Goal: Communication & Community: Share content

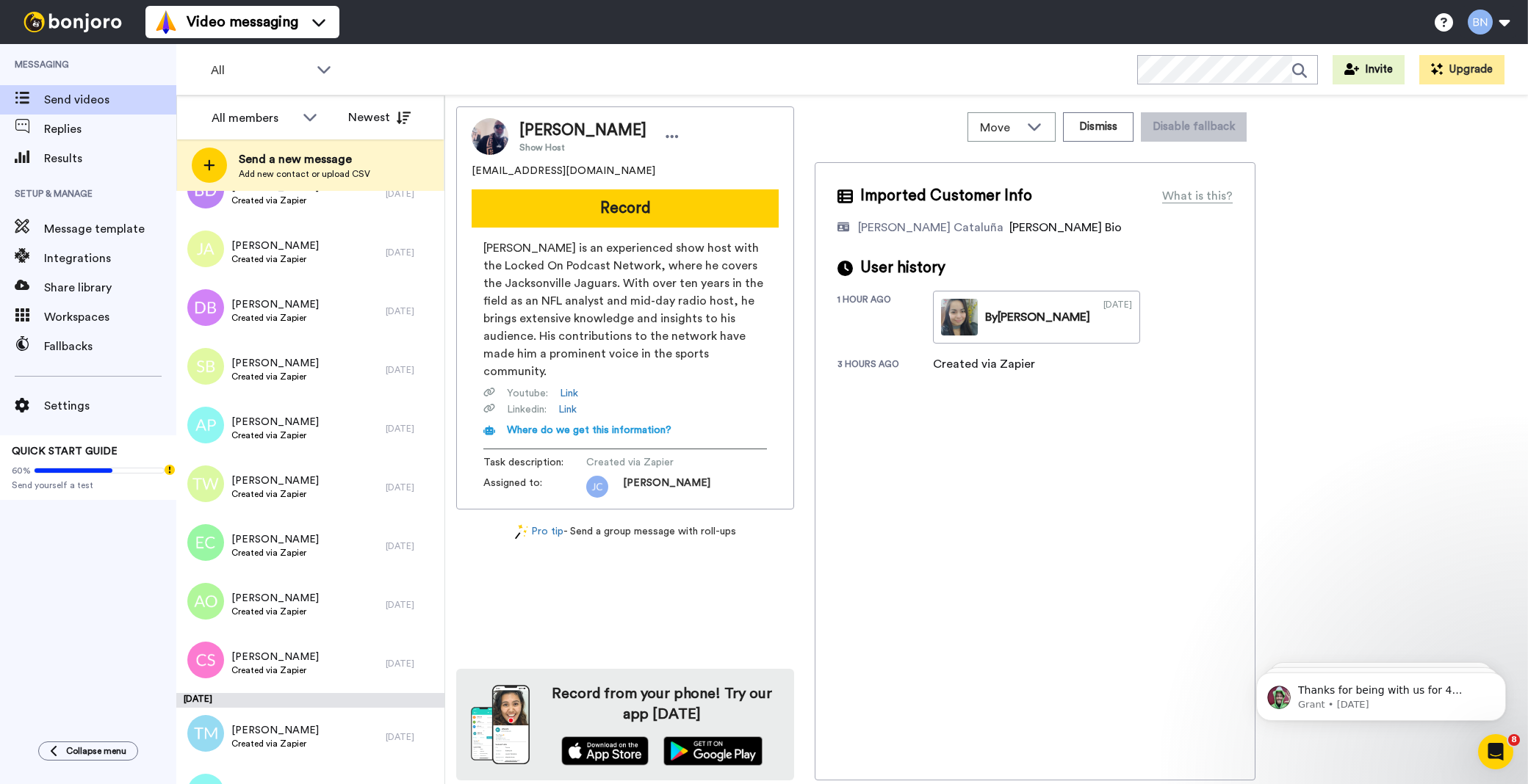
scroll to position [3974, 0]
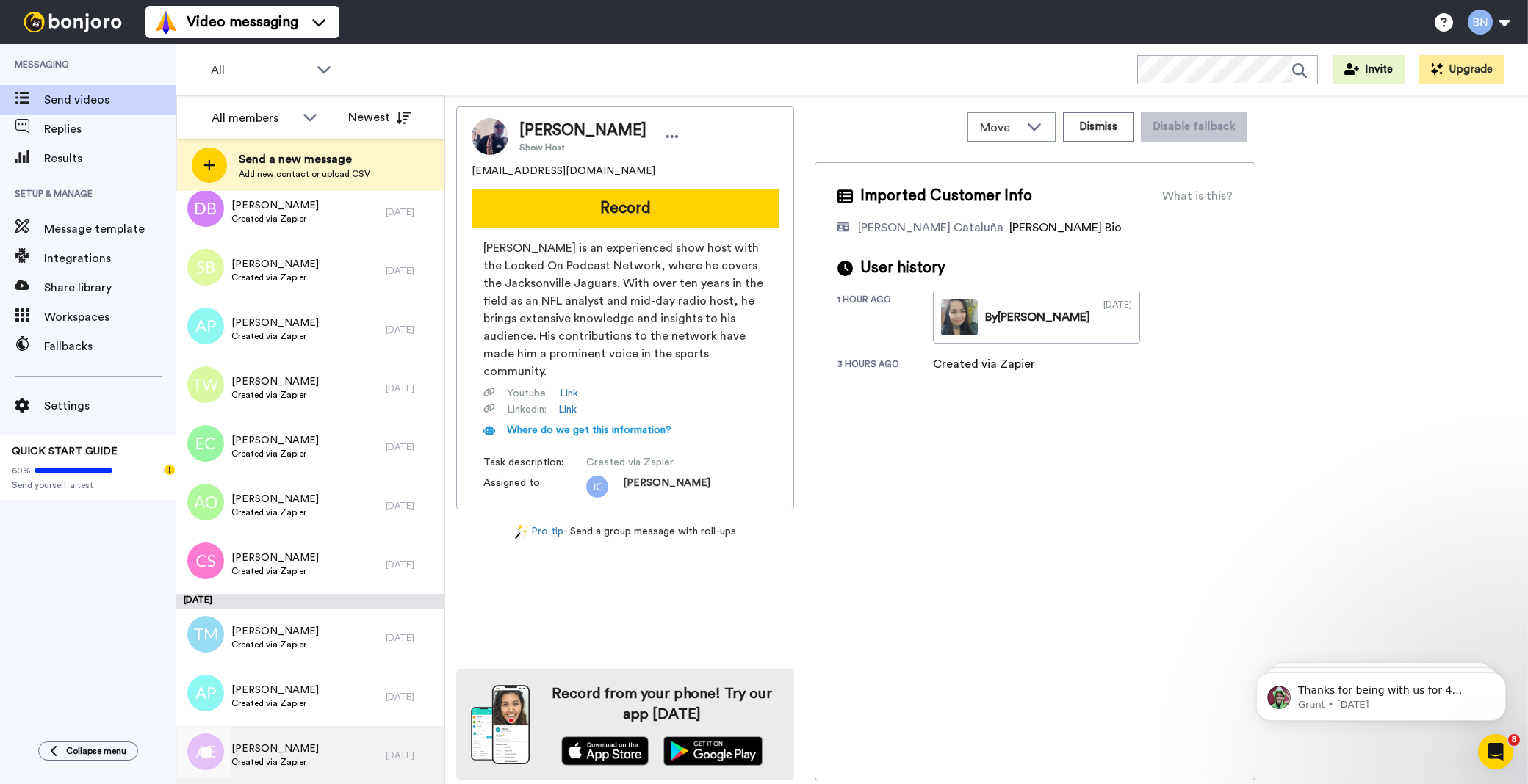
click at [316, 750] on div "Amanda Engelke Created via Zapier" at bounding box center [281, 755] width 209 height 59
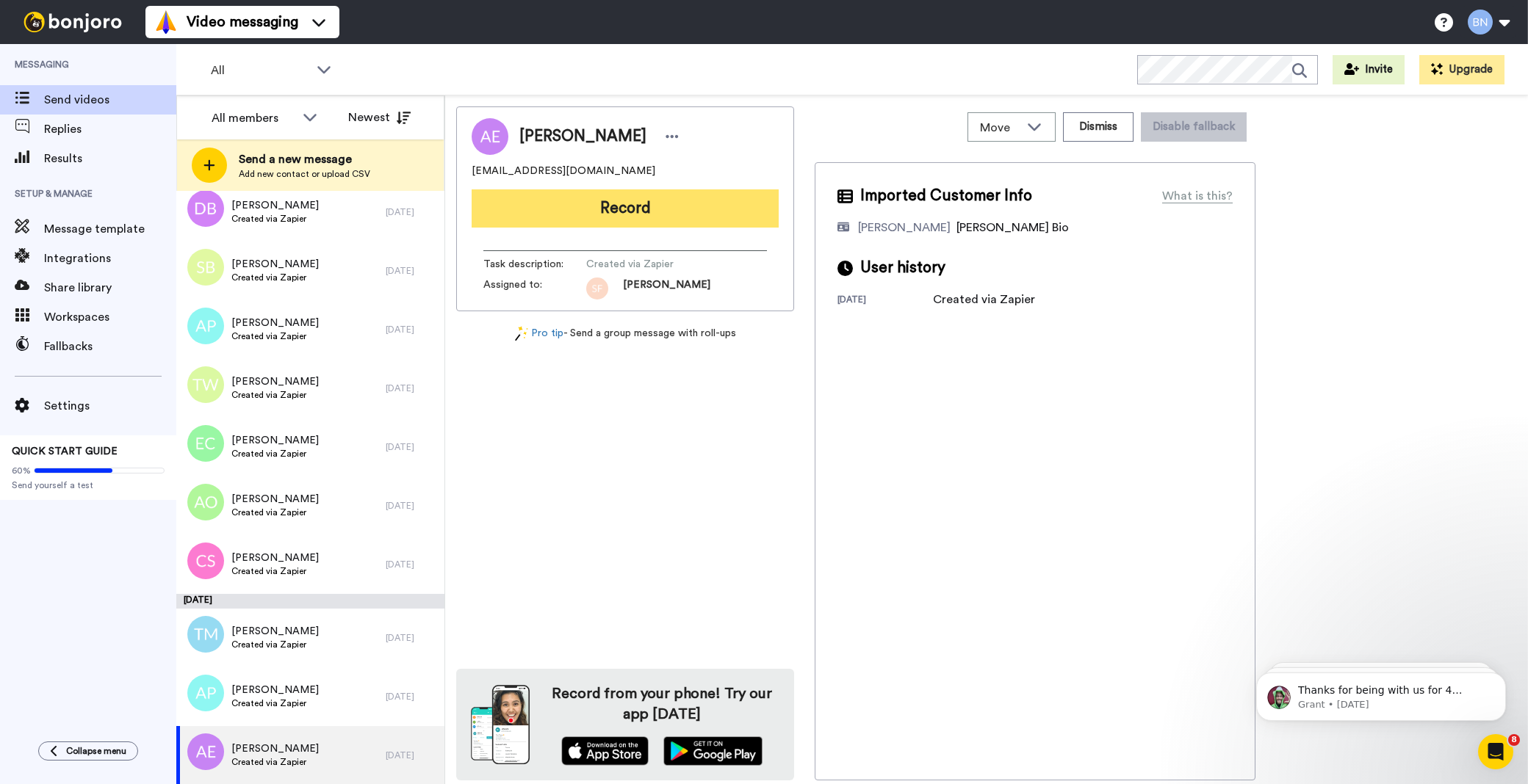
click at [633, 216] on button "Record" at bounding box center [625, 208] width 307 height 38
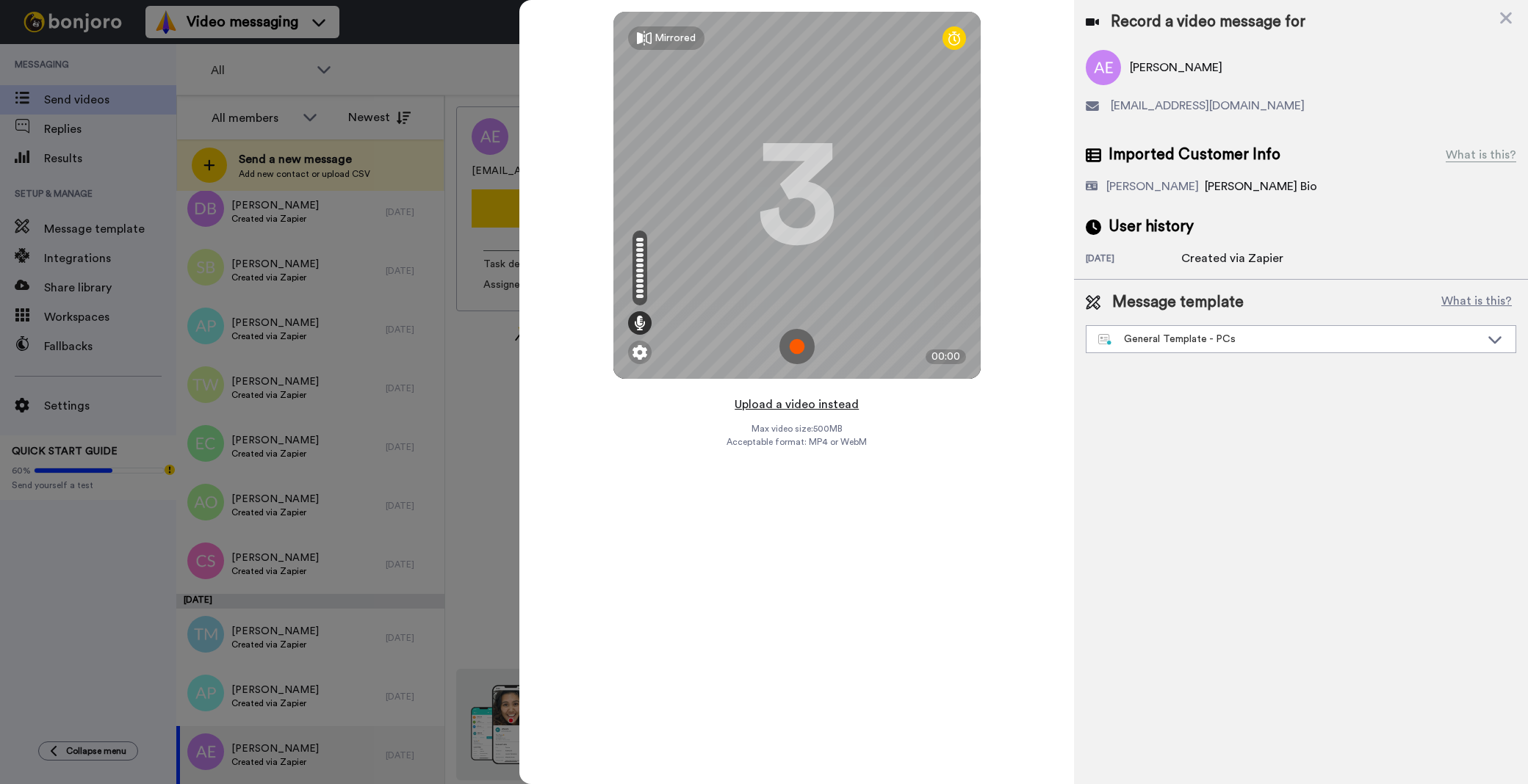
click at [801, 407] on button "Upload a video instead" at bounding box center [797, 404] width 133 height 19
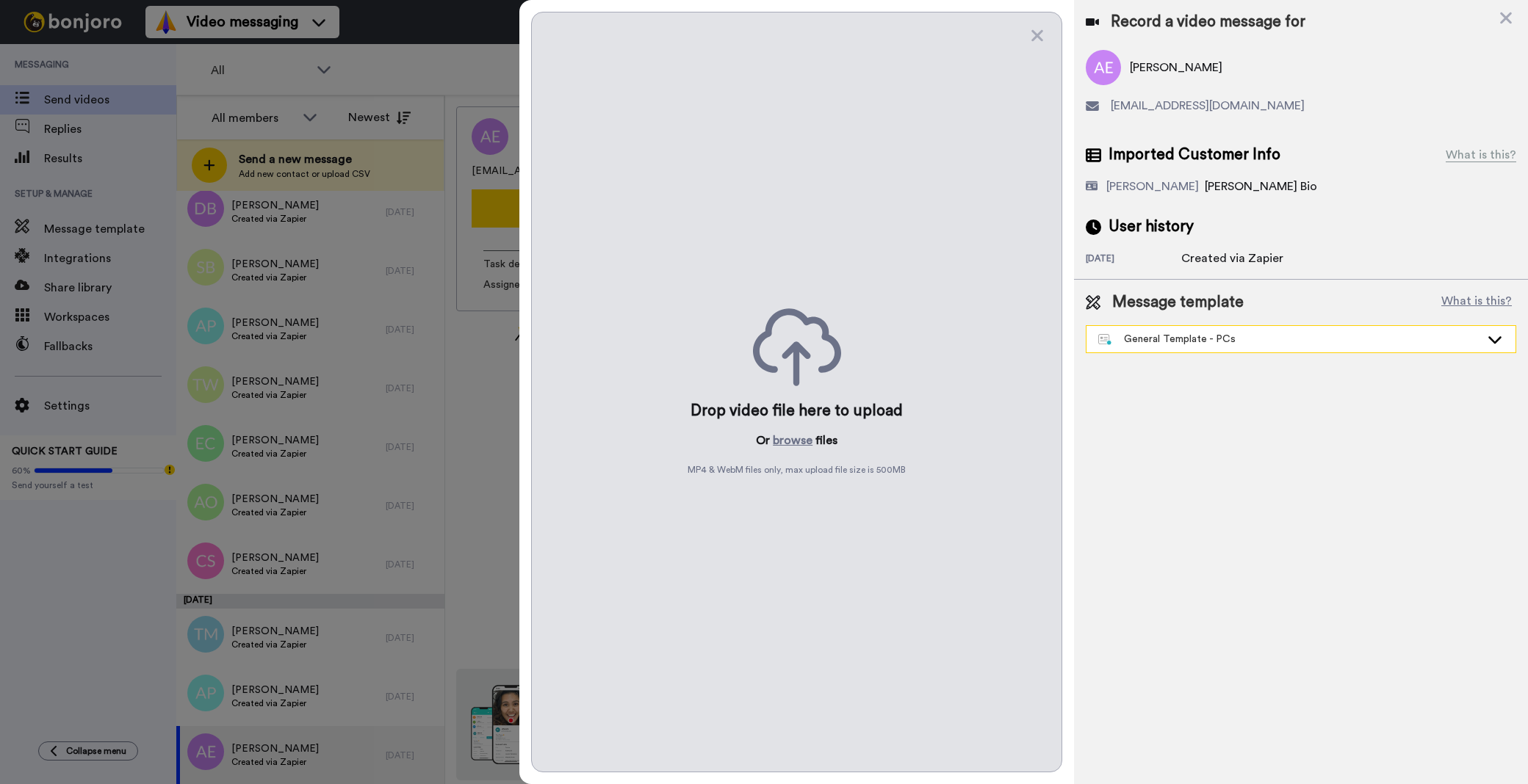
click at [1190, 335] on div "General Template - PCs" at bounding box center [1289, 338] width 382 height 14
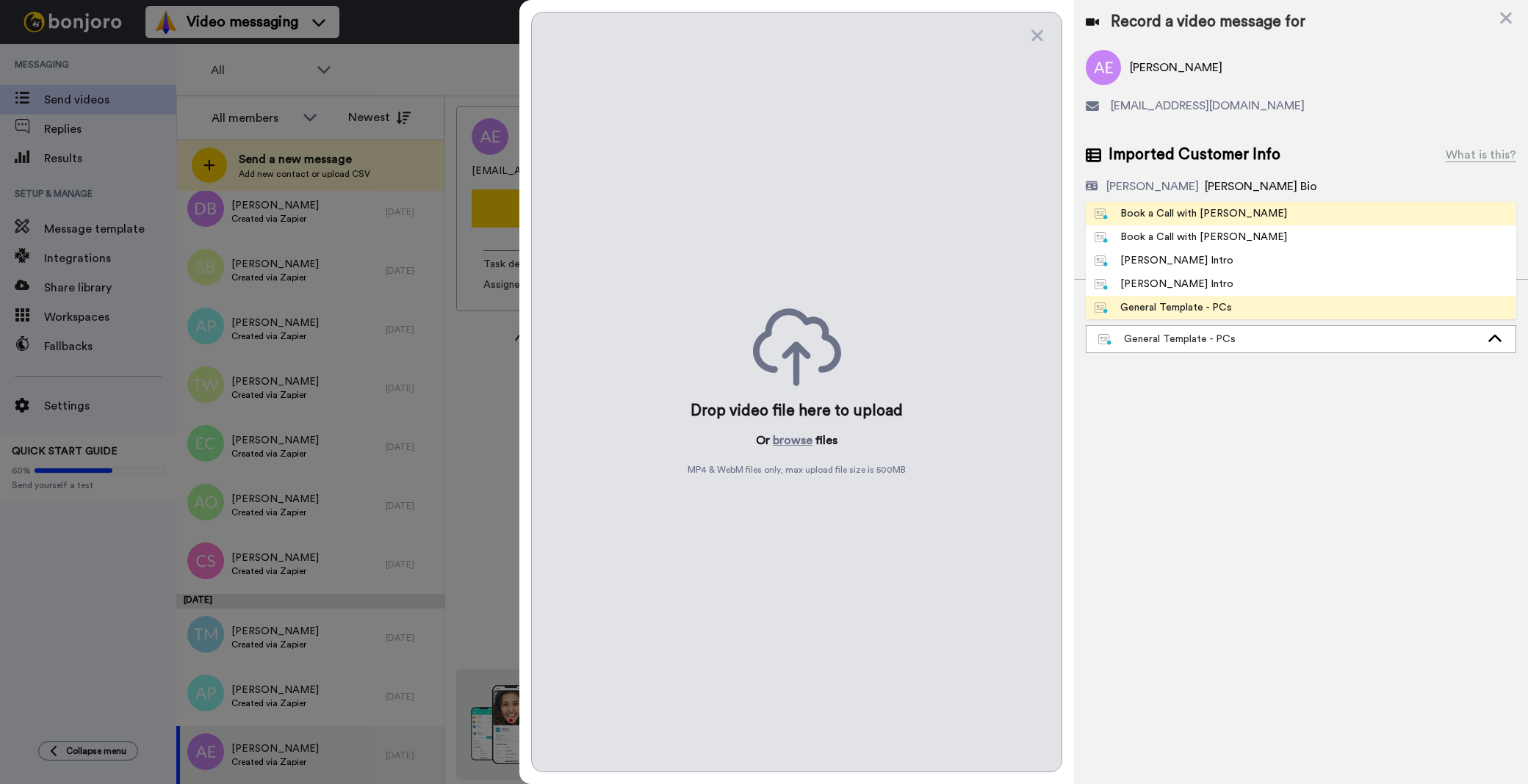
click at [1195, 216] on div "Book a Call with [PERSON_NAME]" at bounding box center [1191, 213] width 192 height 14
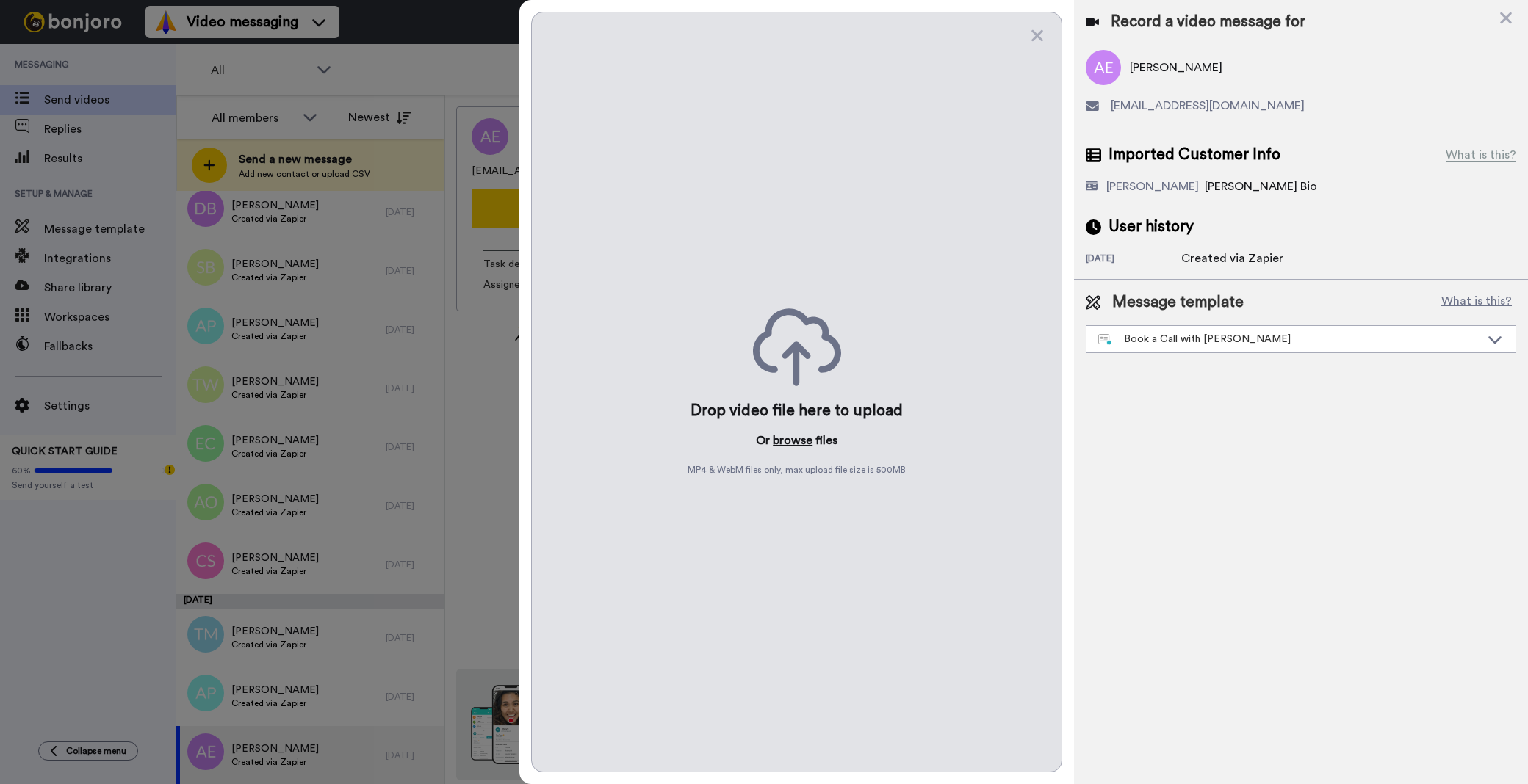
click at [799, 438] on button "browse" at bounding box center [792, 440] width 39 height 17
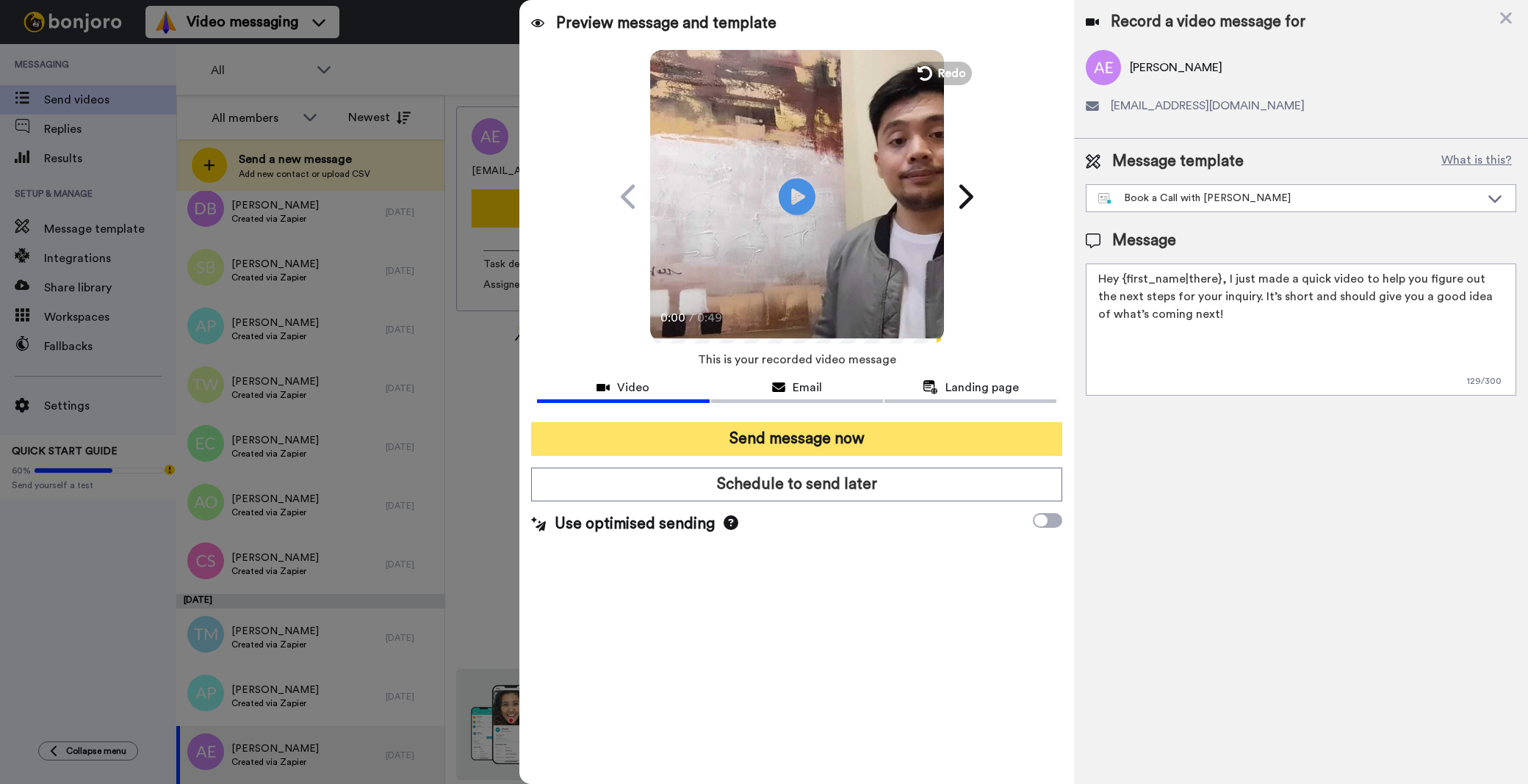
click at [921, 451] on button "Send message now" at bounding box center [797, 438] width 531 height 34
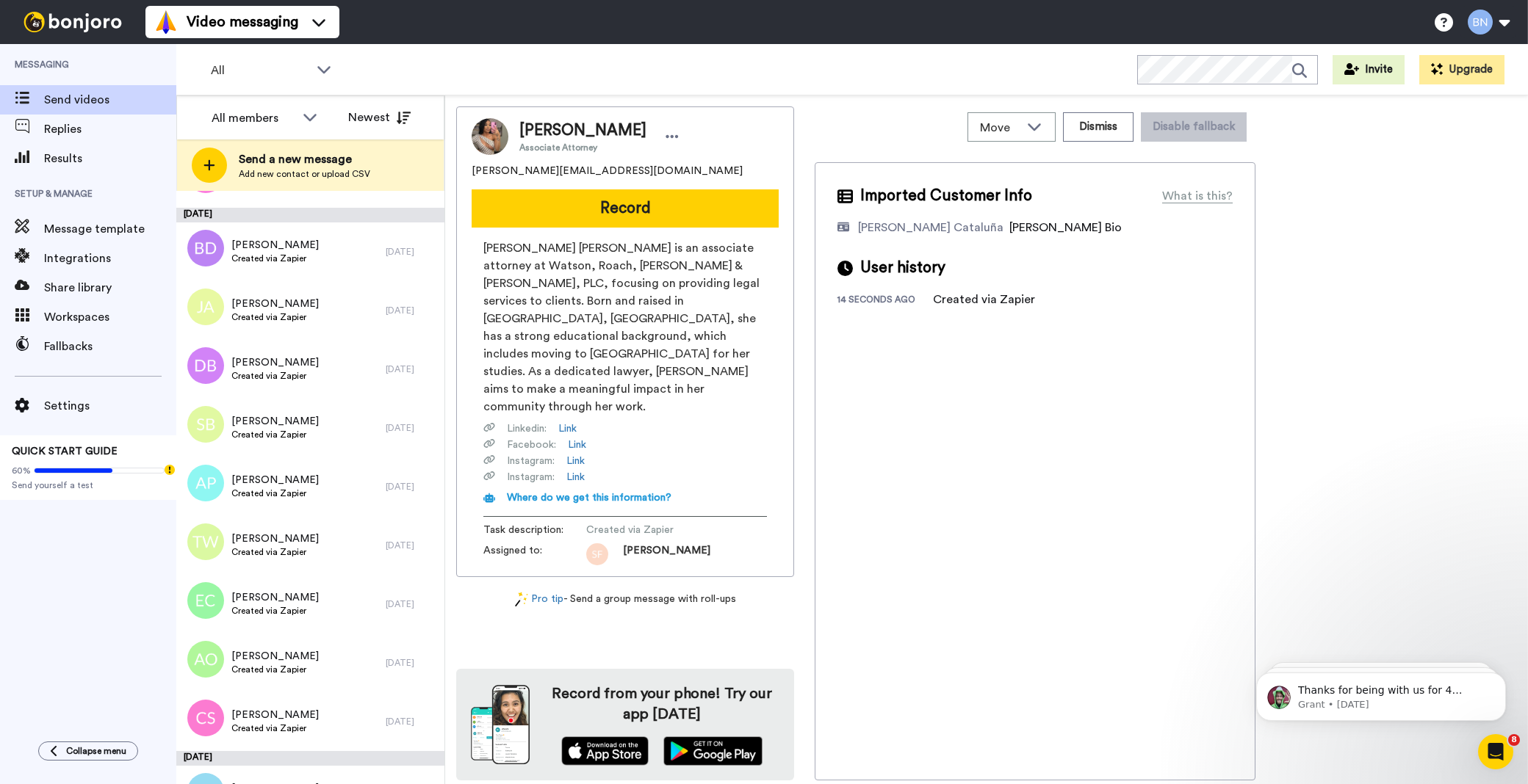
scroll to position [3974, 0]
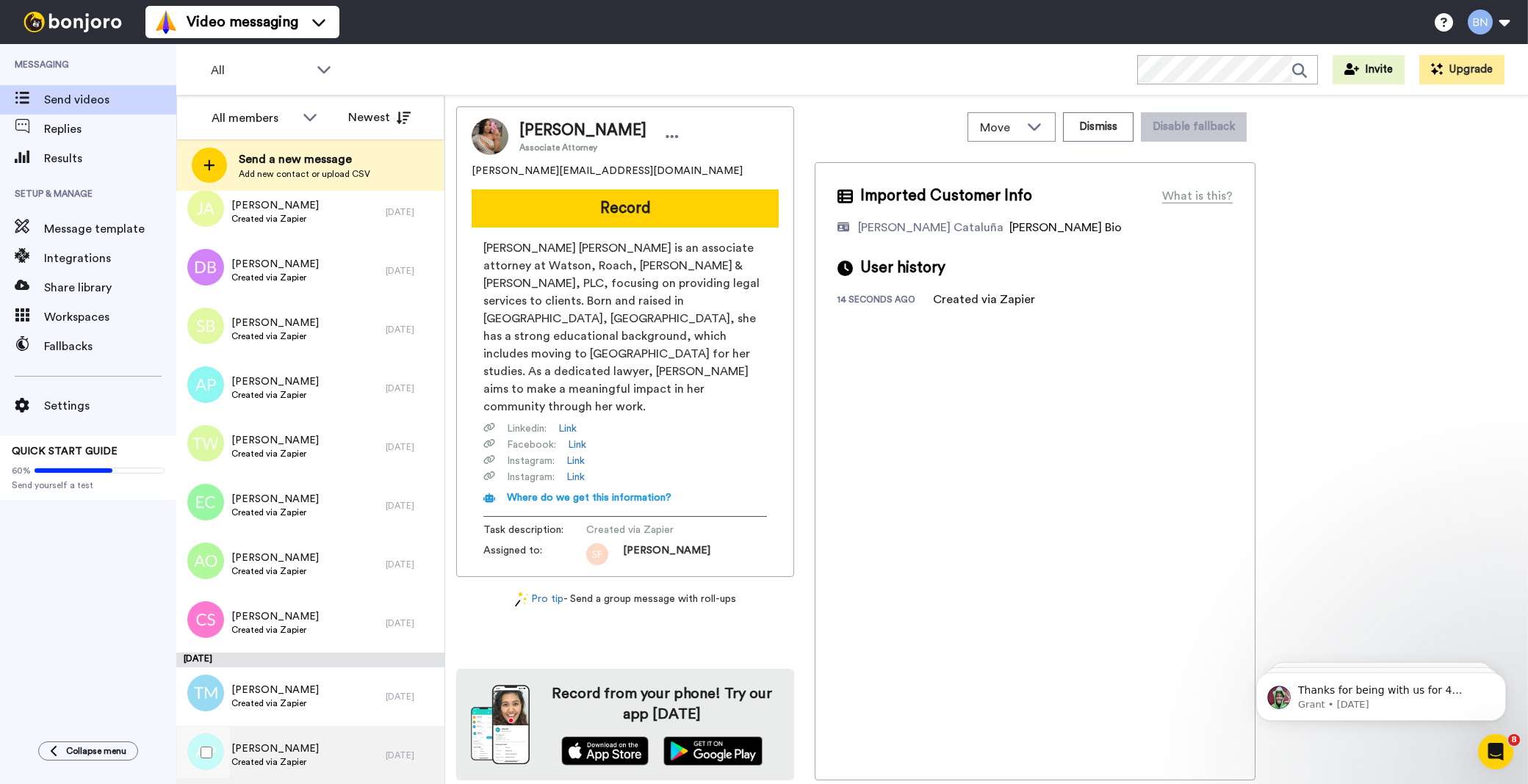
click at [291, 742] on span "[PERSON_NAME]" at bounding box center [275, 748] width 87 height 14
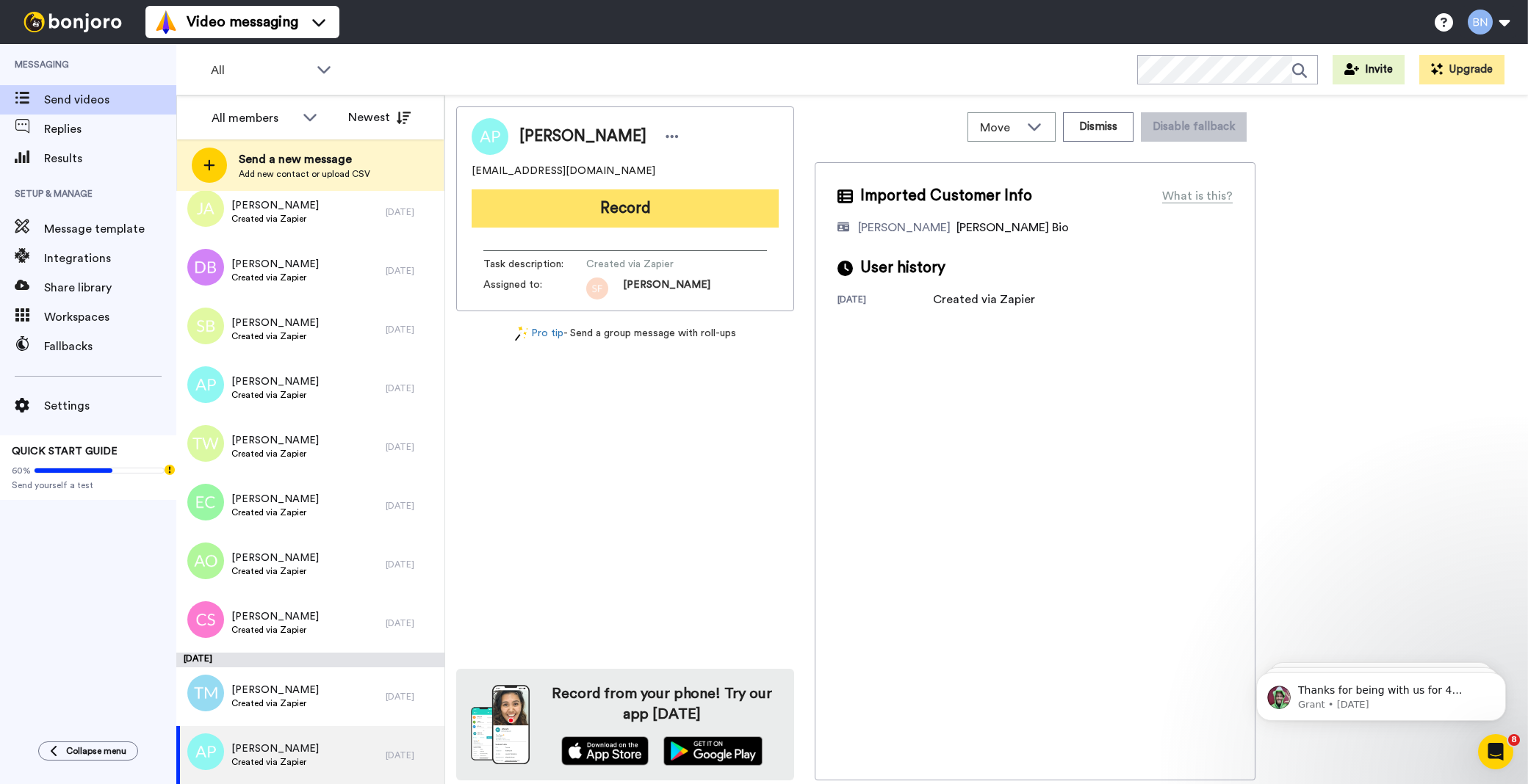
click at [621, 208] on button "Record" at bounding box center [625, 208] width 307 height 38
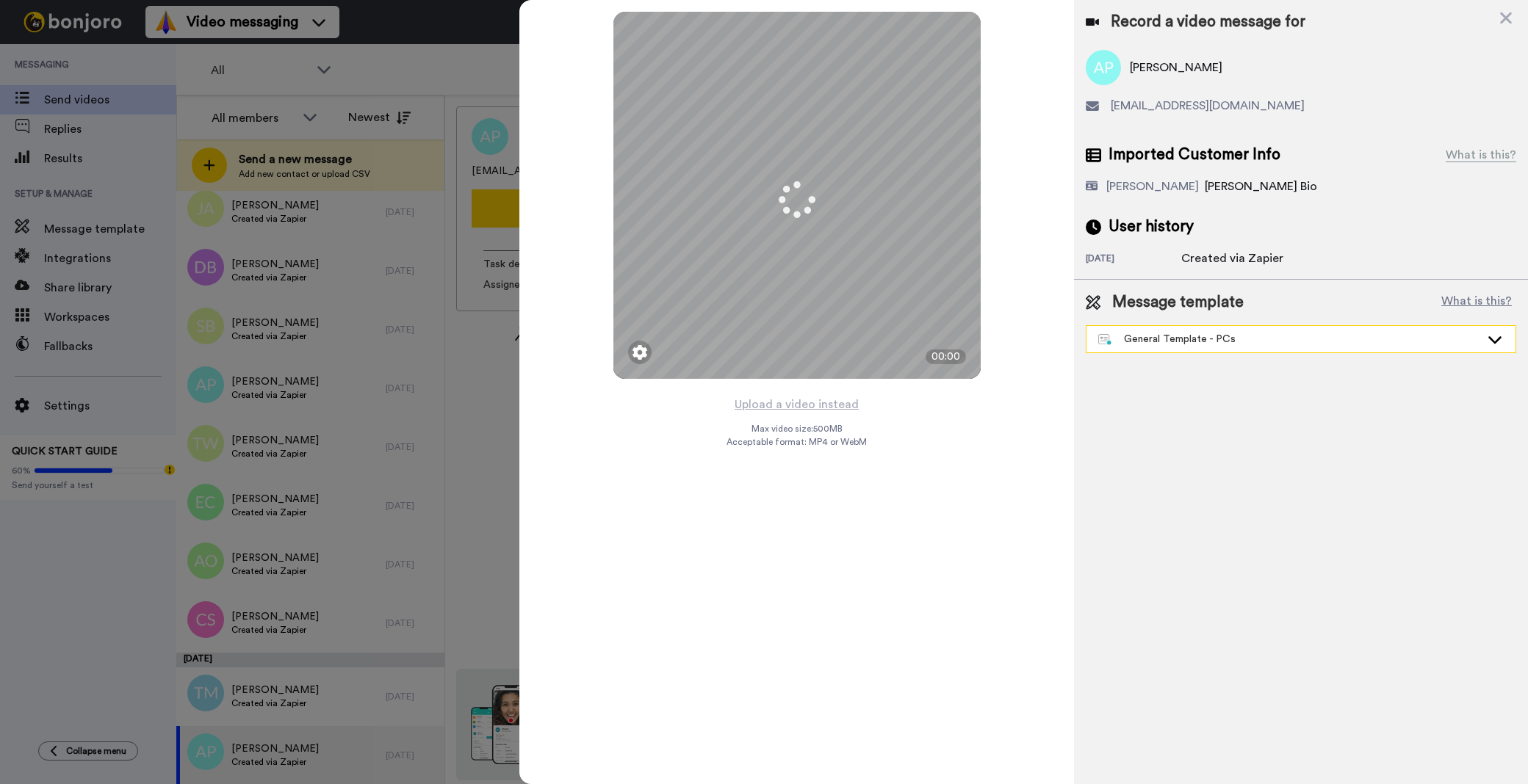
click at [1251, 344] on div "General Template - PCs" at bounding box center [1289, 338] width 382 height 14
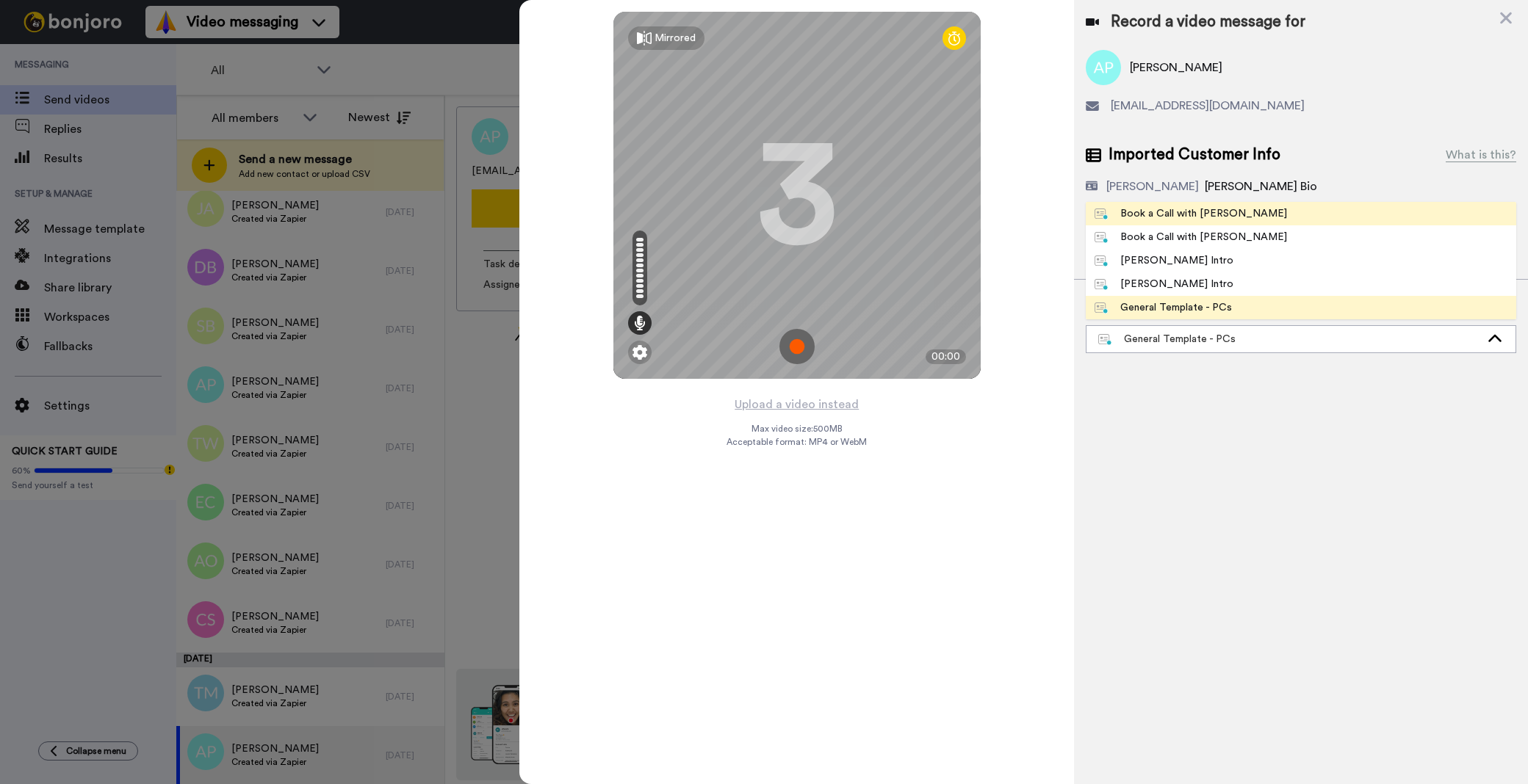
click at [1269, 210] on li "Book a Call with [PERSON_NAME]" at bounding box center [1301, 213] width 431 height 23
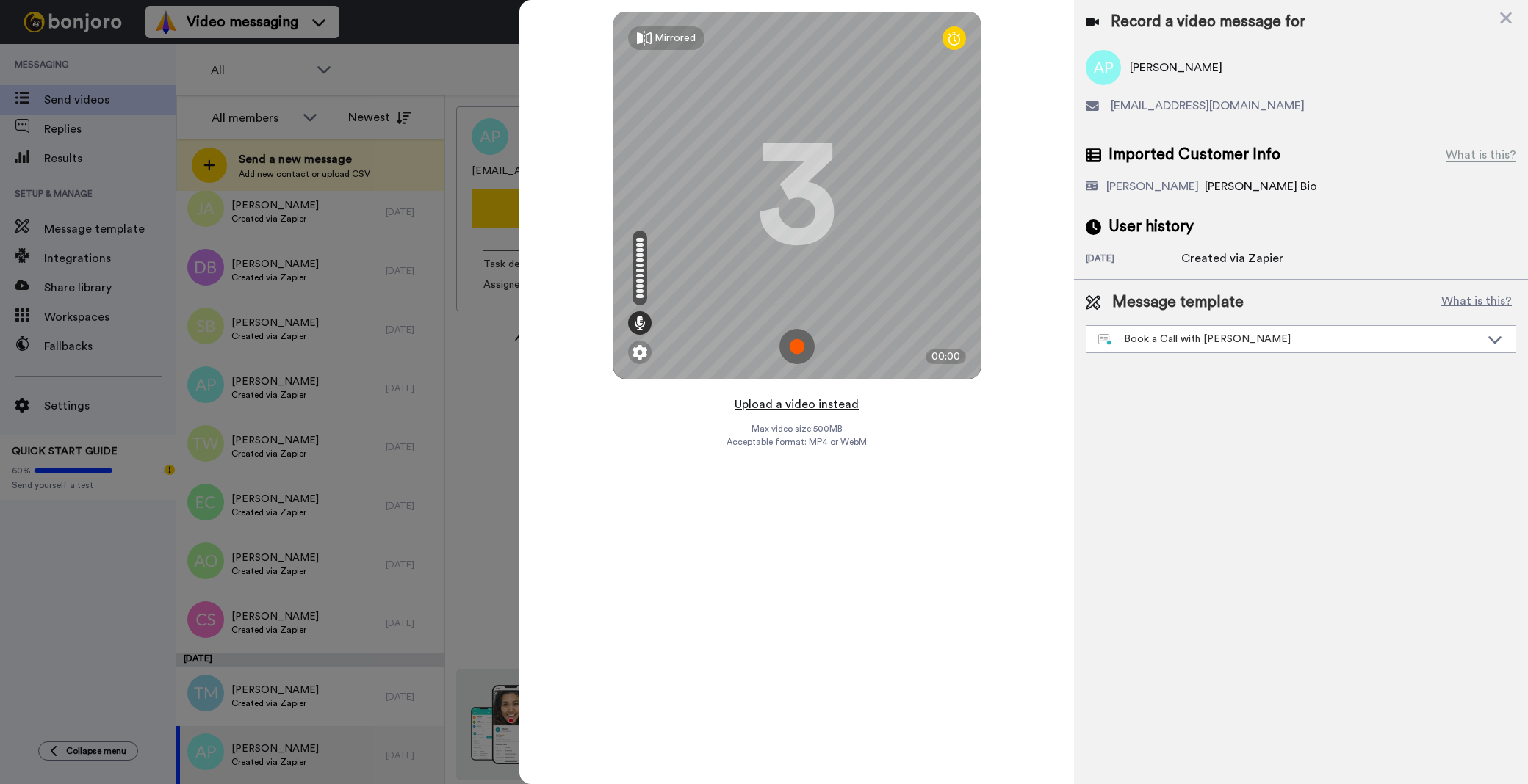
click at [796, 404] on button "Upload a video instead" at bounding box center [797, 404] width 133 height 19
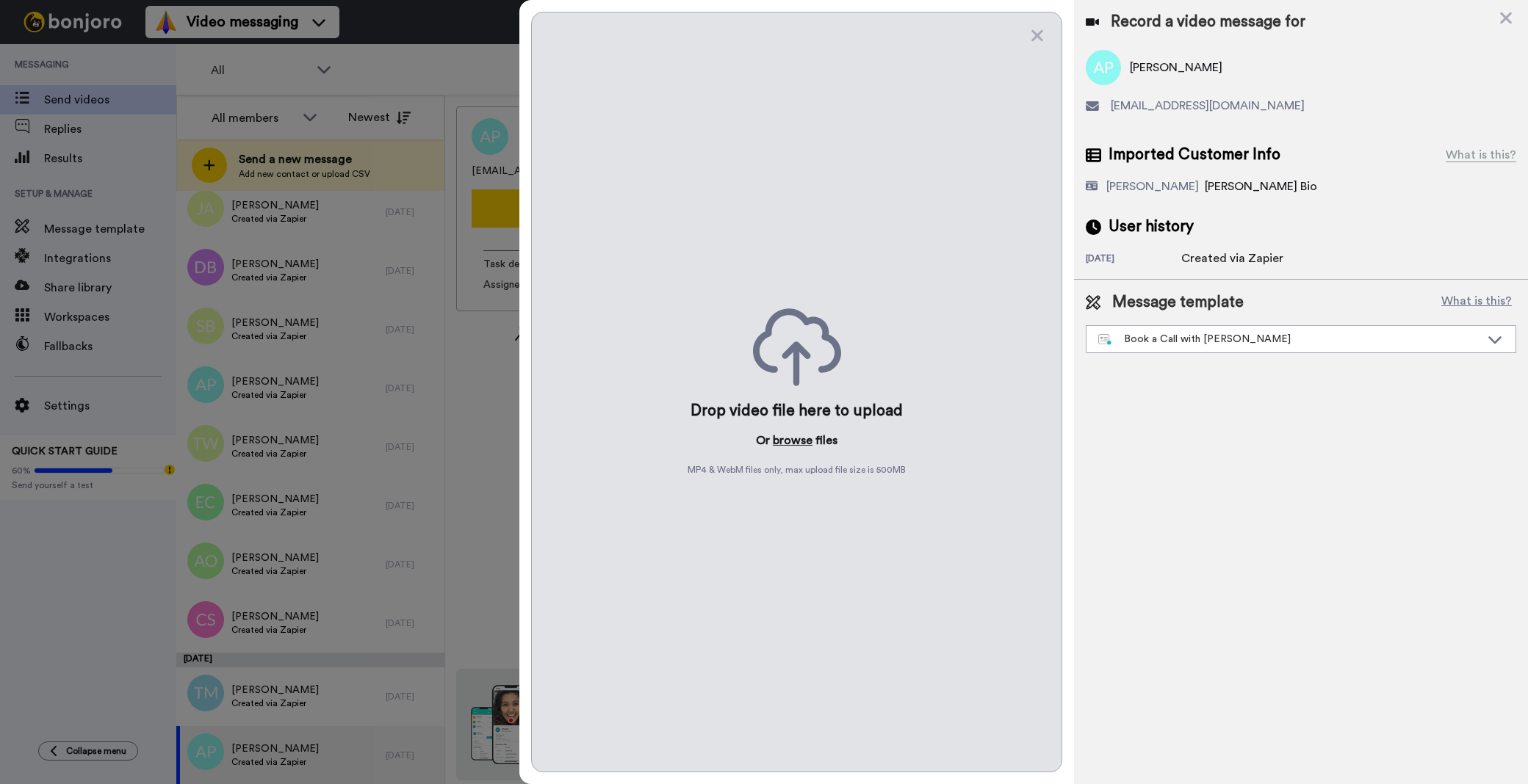
click at [784, 443] on button "browse" at bounding box center [792, 440] width 39 height 17
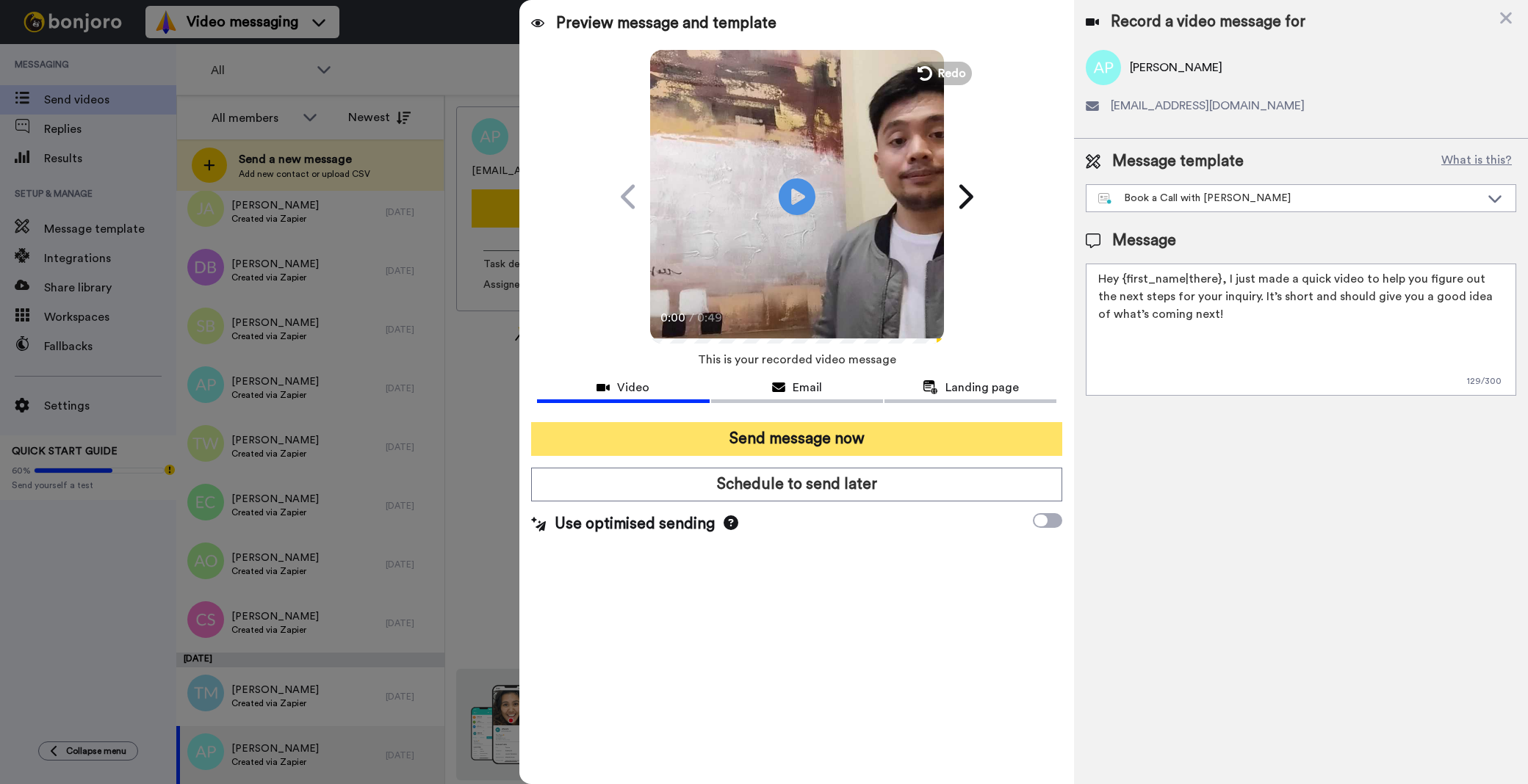
click at [812, 433] on button "Send message now" at bounding box center [797, 438] width 531 height 34
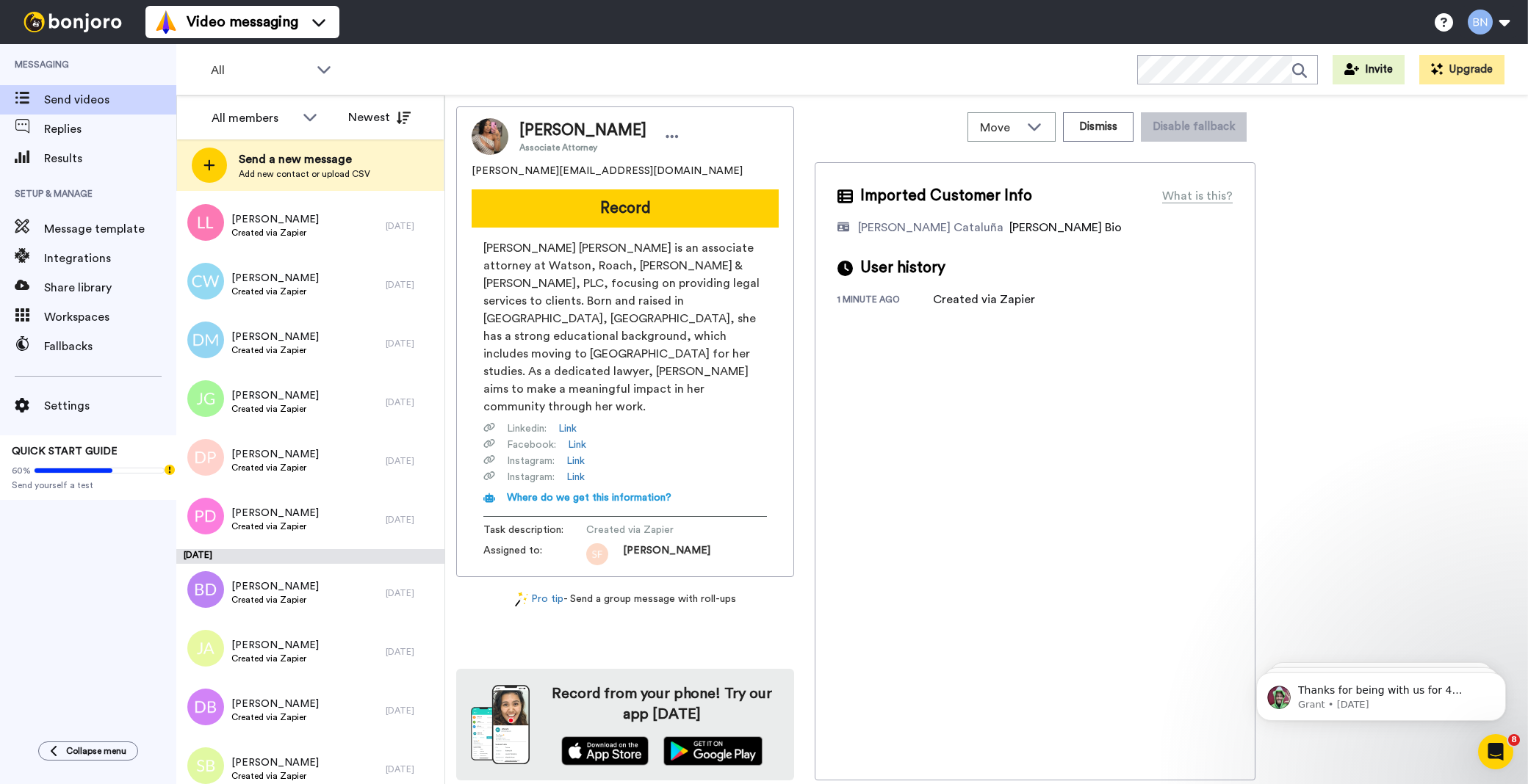
scroll to position [3914, 0]
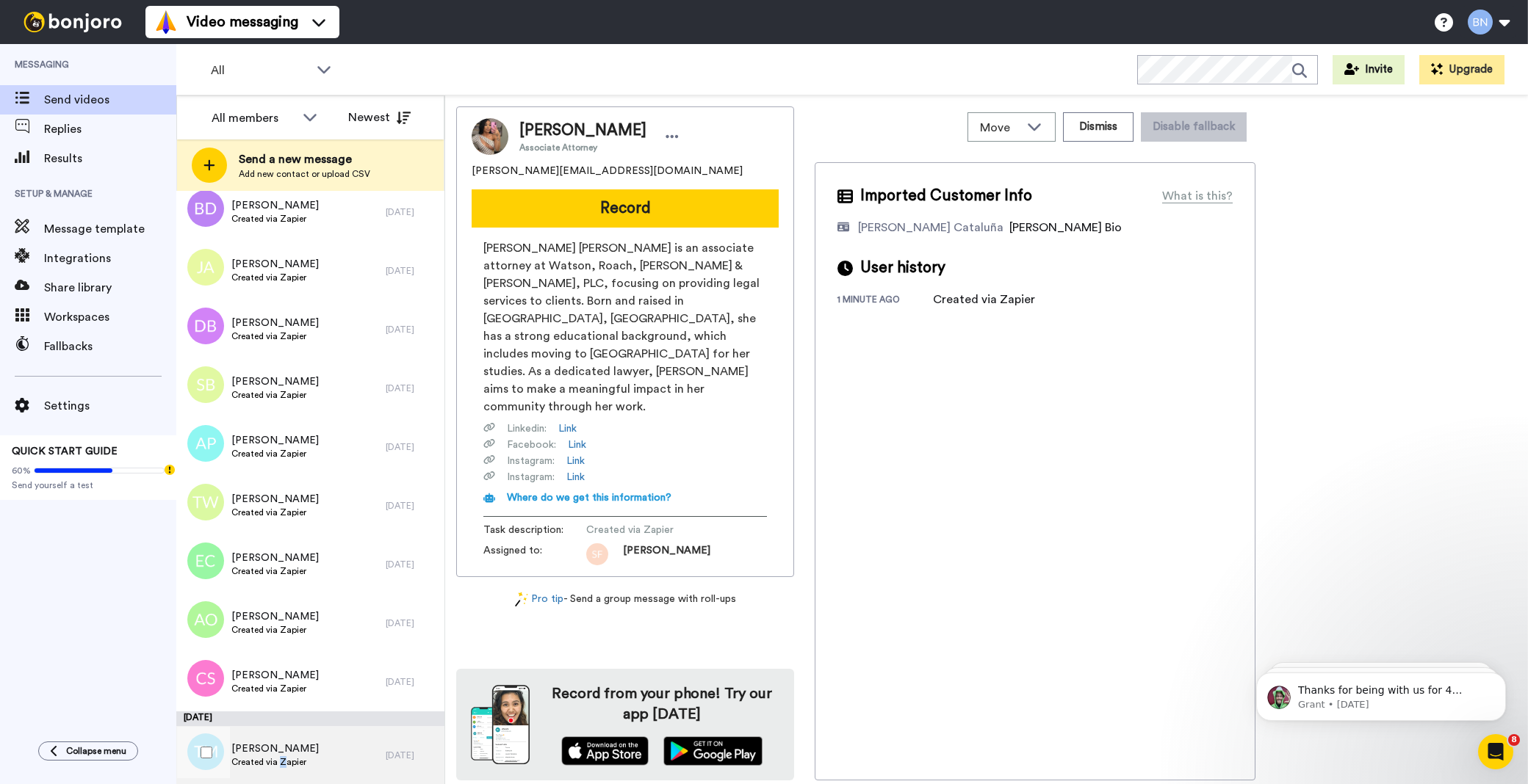
drag, startPoint x: 326, startPoint y: 727, endPoint x: 282, endPoint y: 762, distance: 56.2
click at [282, 762] on span "Created via Zapier" at bounding box center [275, 762] width 87 height 12
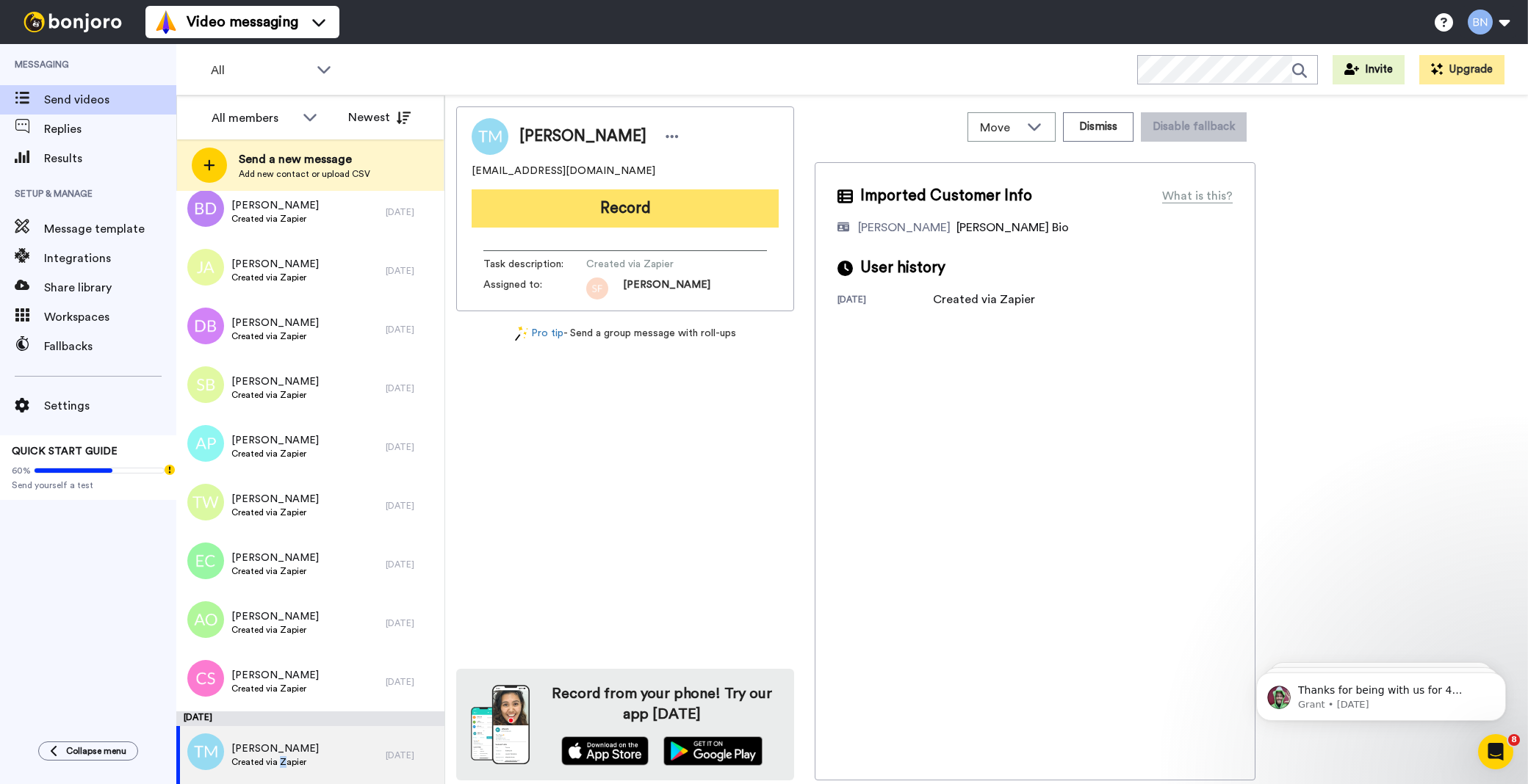
click at [620, 206] on button "Record" at bounding box center [625, 208] width 307 height 38
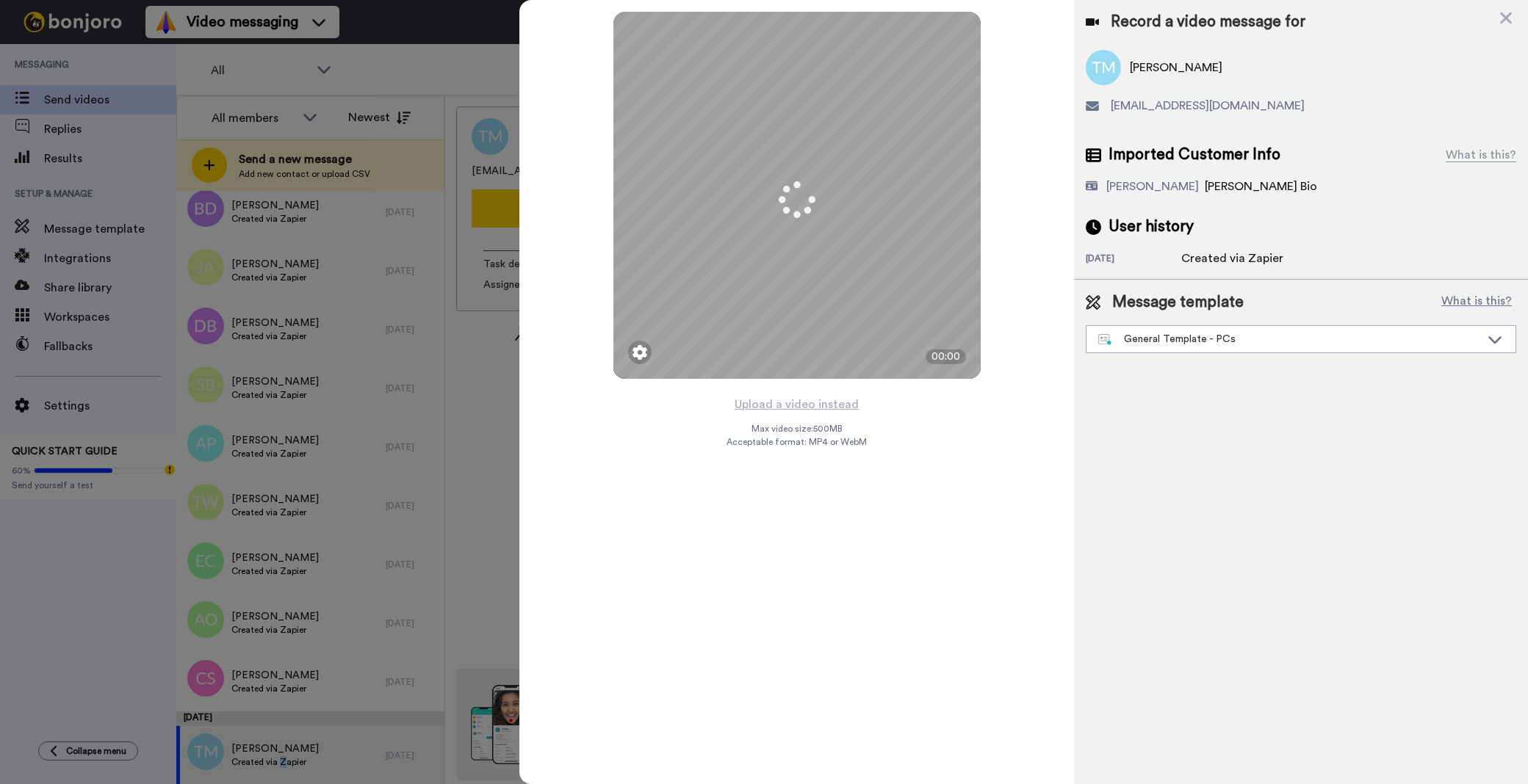
click at [1208, 338] on div "General Template - PCs" at bounding box center [1289, 338] width 382 height 14
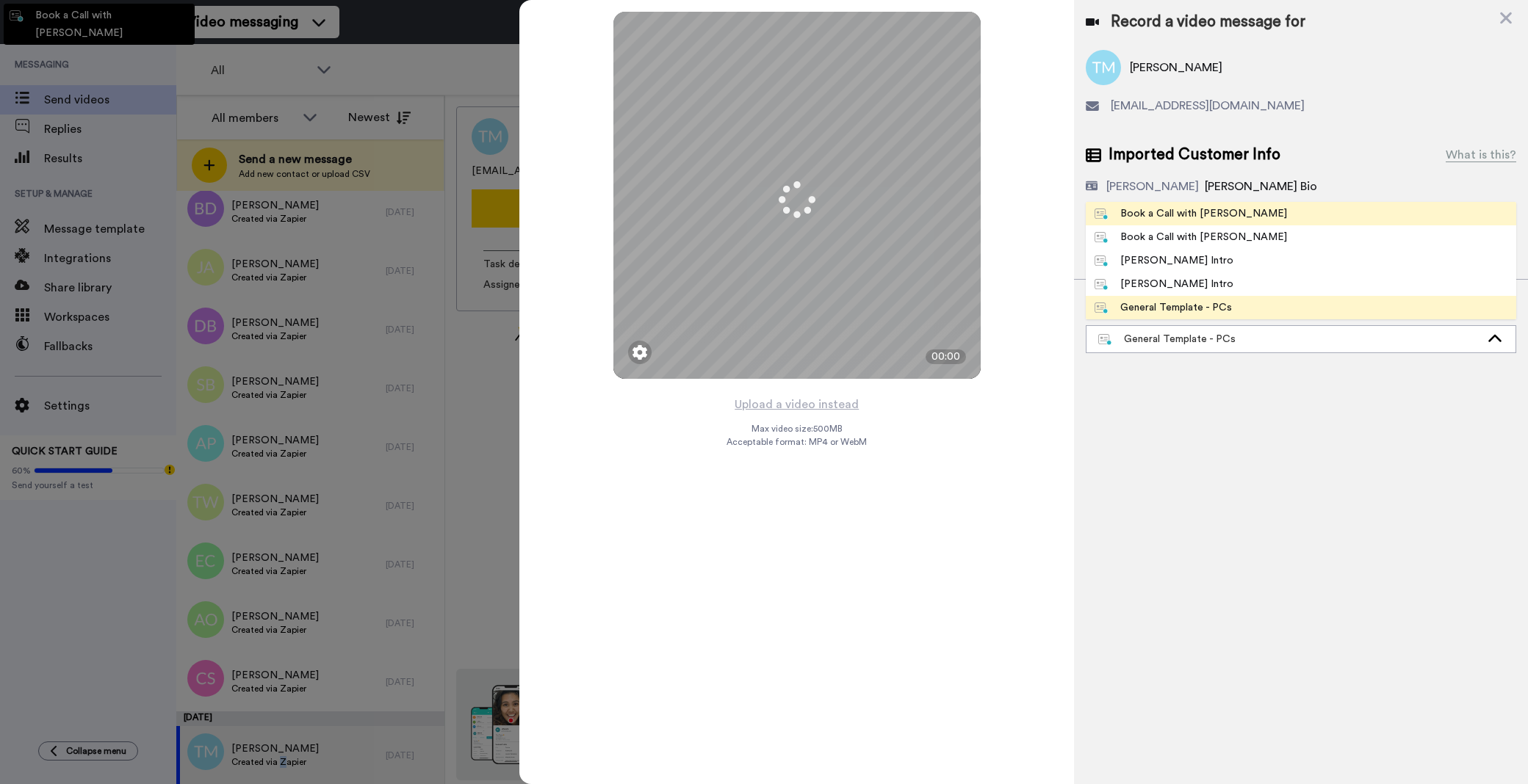
click at [1195, 213] on div "Book a Call with [PERSON_NAME]" at bounding box center [1191, 213] width 192 height 14
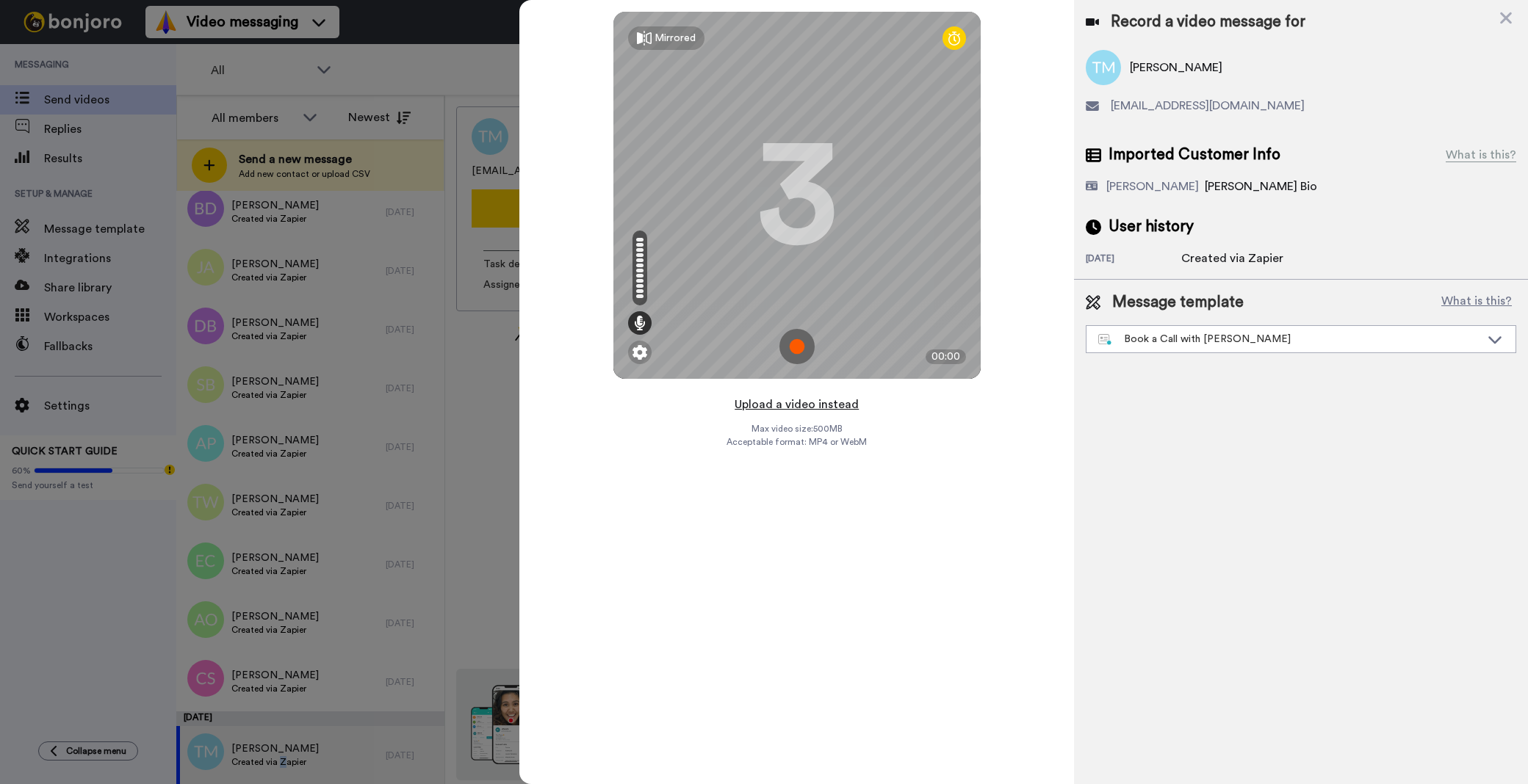
click at [813, 408] on button "Upload a video instead" at bounding box center [797, 404] width 133 height 19
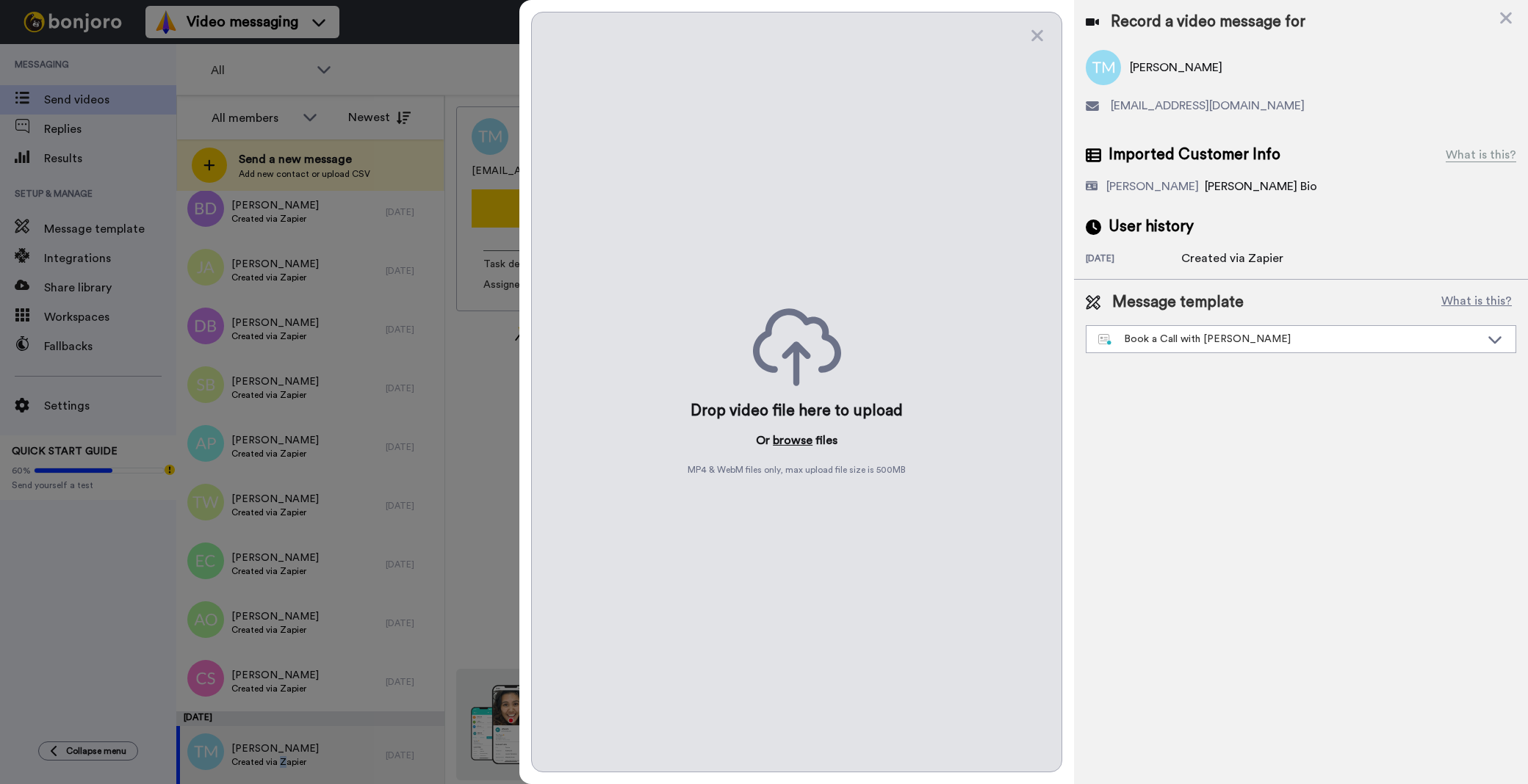
click at [800, 444] on button "browse" at bounding box center [792, 440] width 39 height 17
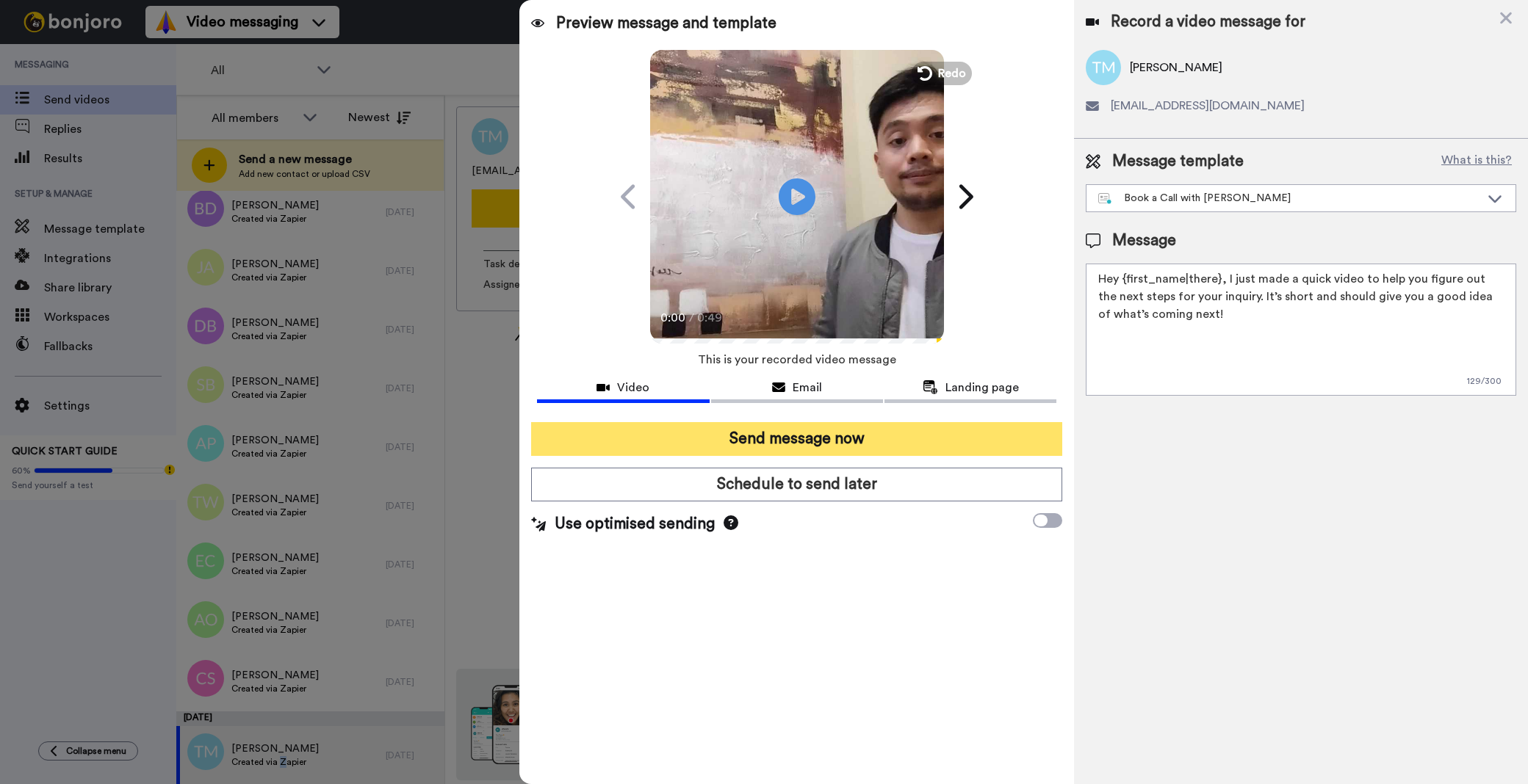
click at [737, 434] on button "Send message now" at bounding box center [797, 438] width 531 height 34
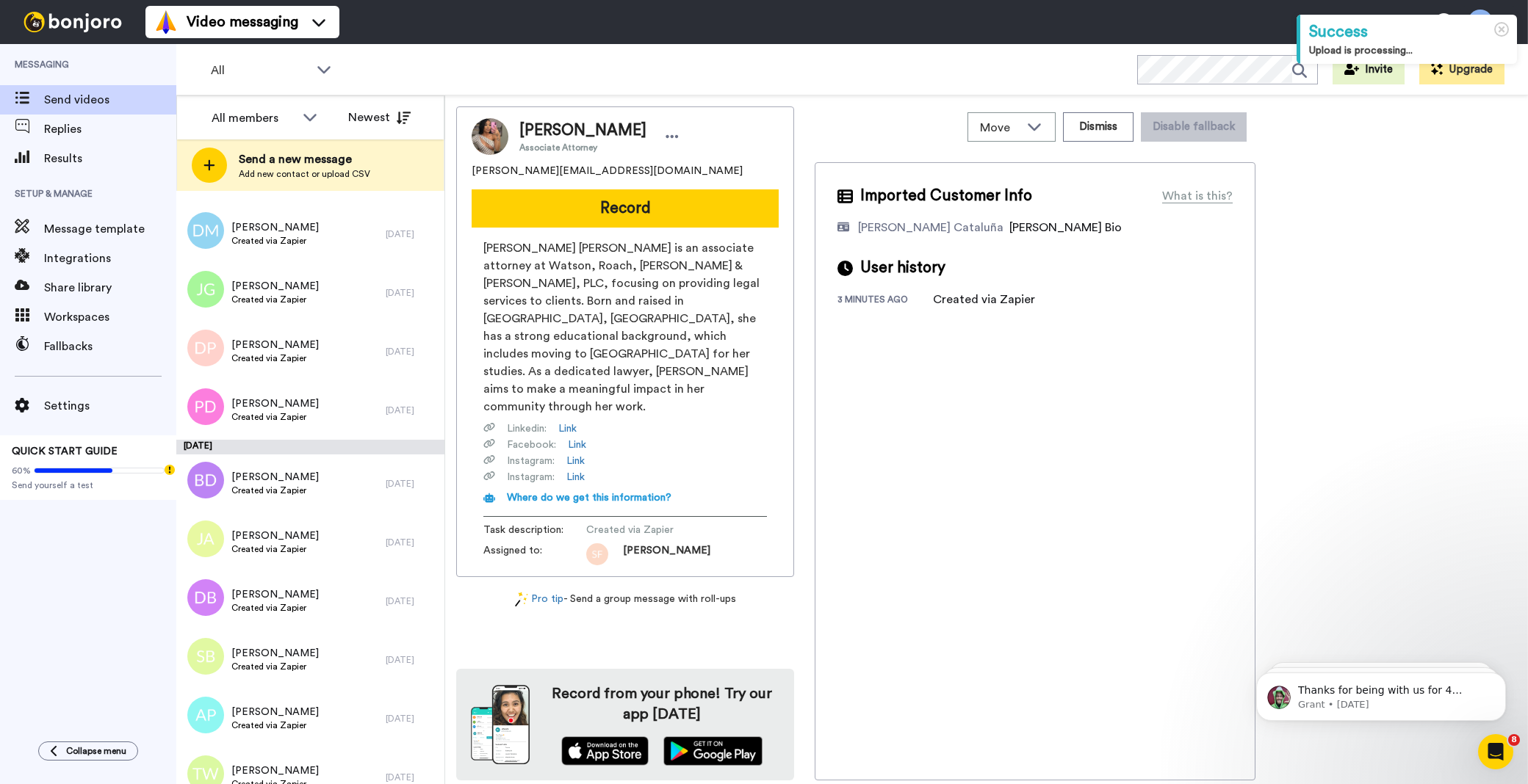
scroll to position [3841, 0]
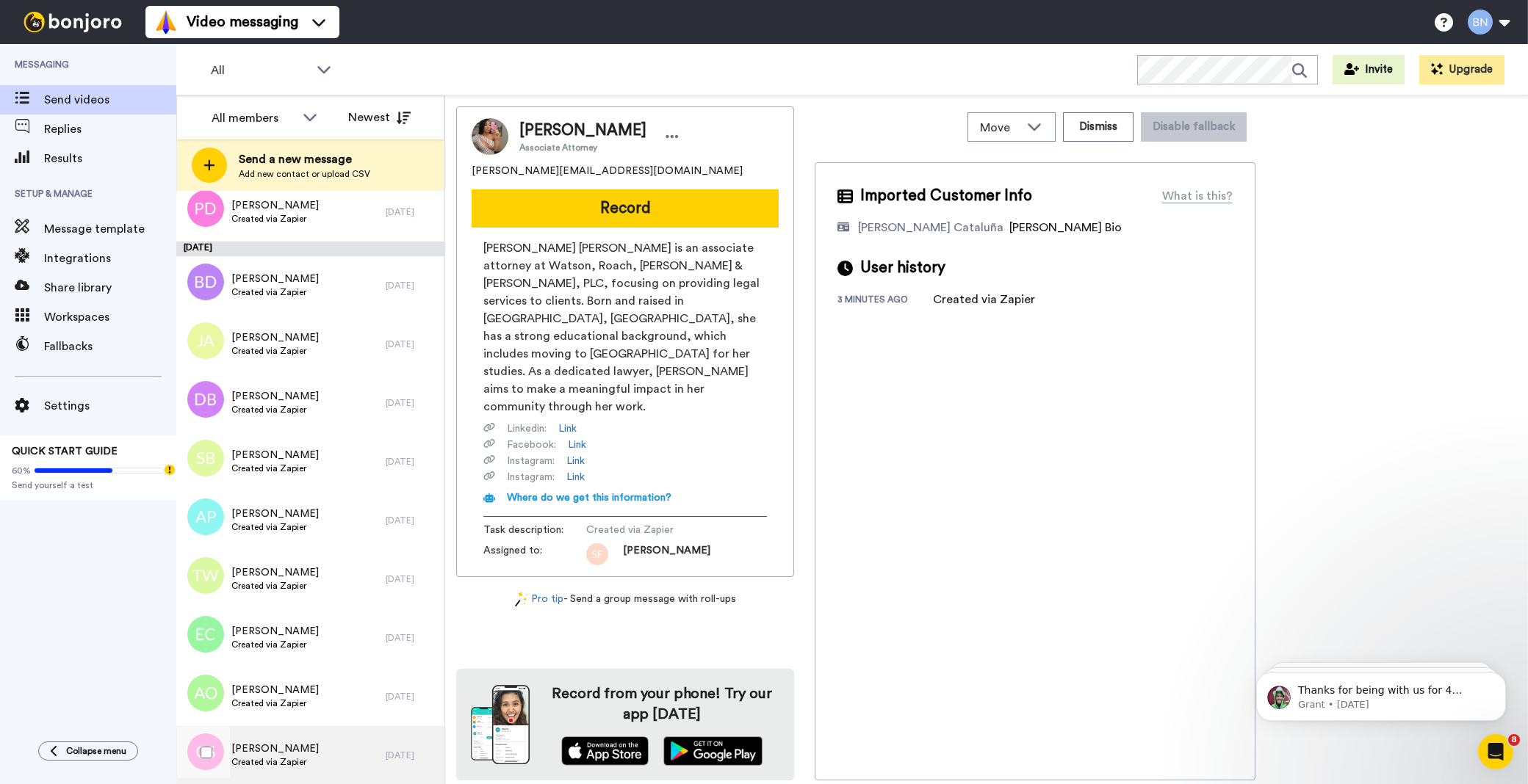
click at [262, 742] on span "[PERSON_NAME]" at bounding box center [275, 748] width 87 height 14
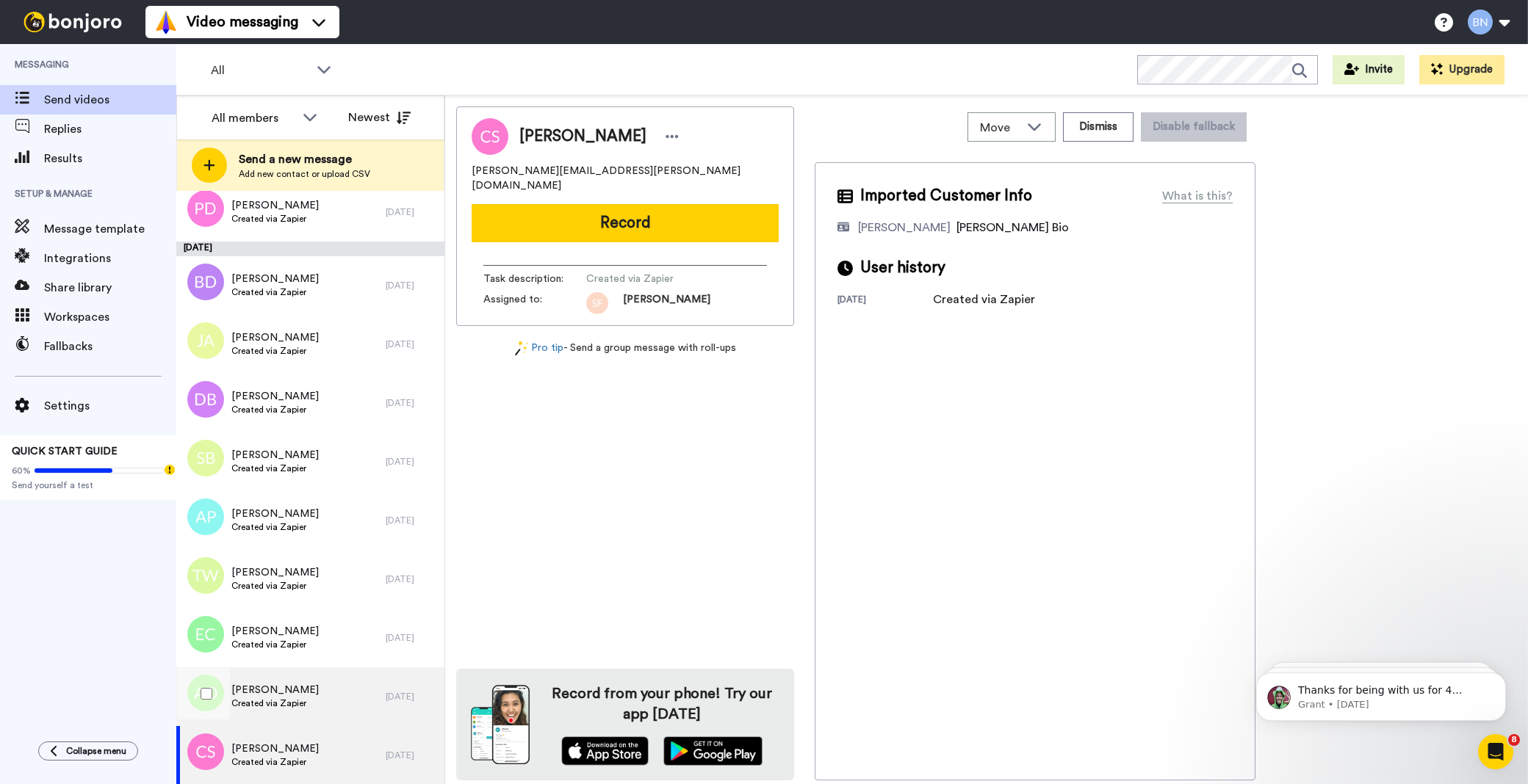
click at [276, 699] on span "Created via Zapier" at bounding box center [275, 703] width 87 height 12
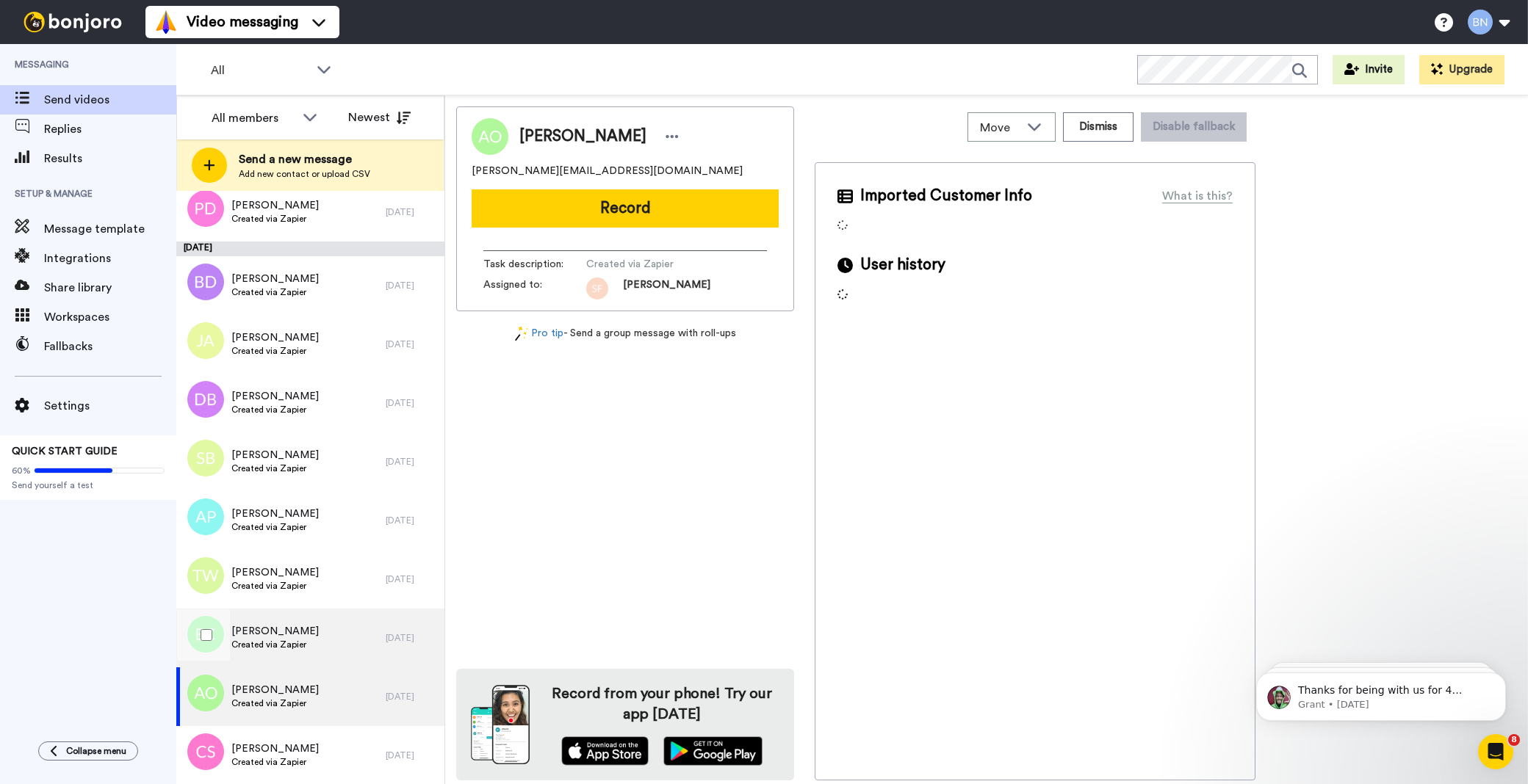
click at [283, 635] on span "[PERSON_NAME]" at bounding box center [275, 631] width 87 height 14
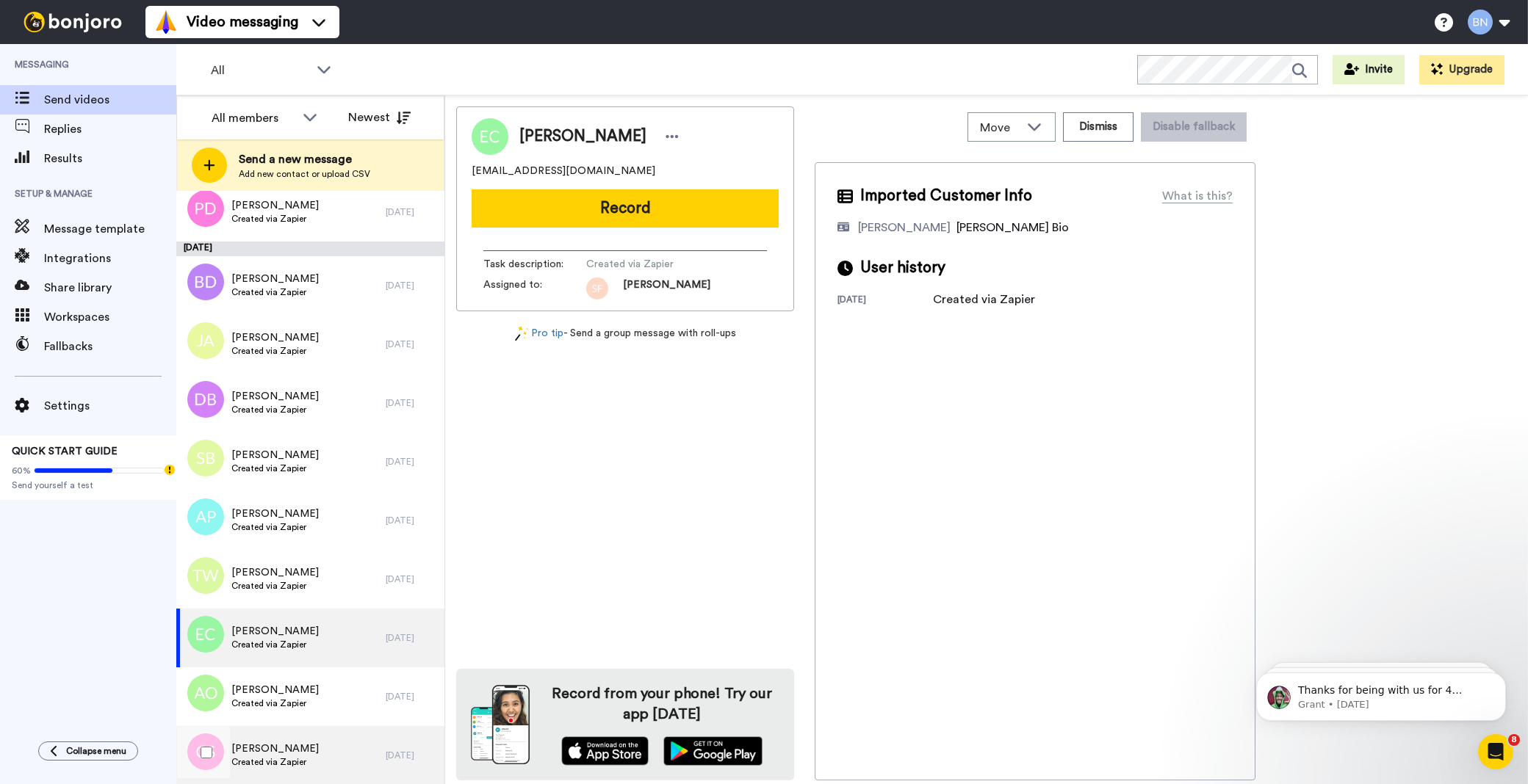
click at [273, 740] on div "Carlie Sturdivant Created via Zapier" at bounding box center [281, 755] width 209 height 59
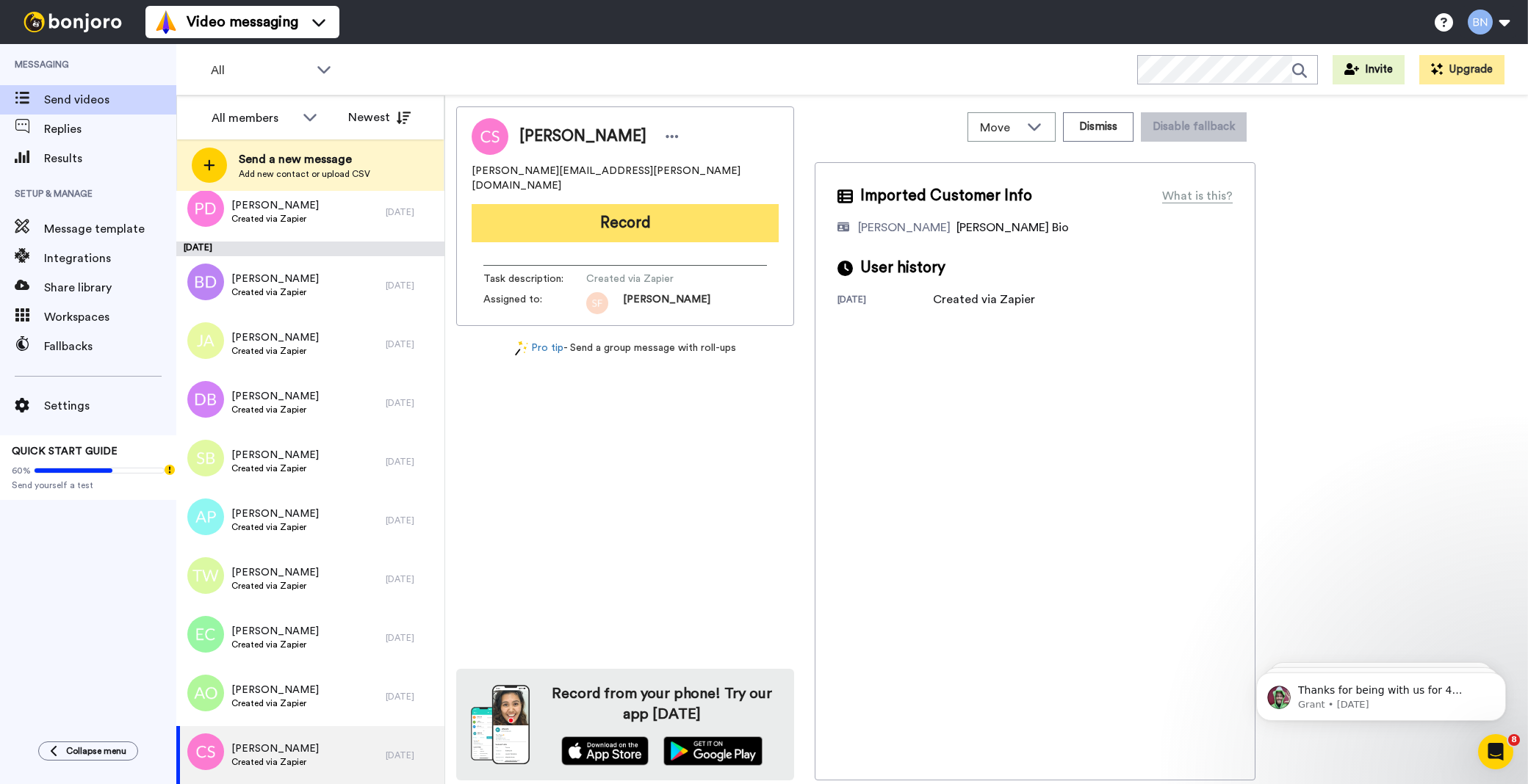
click at [575, 204] on button "Record" at bounding box center [625, 223] width 307 height 38
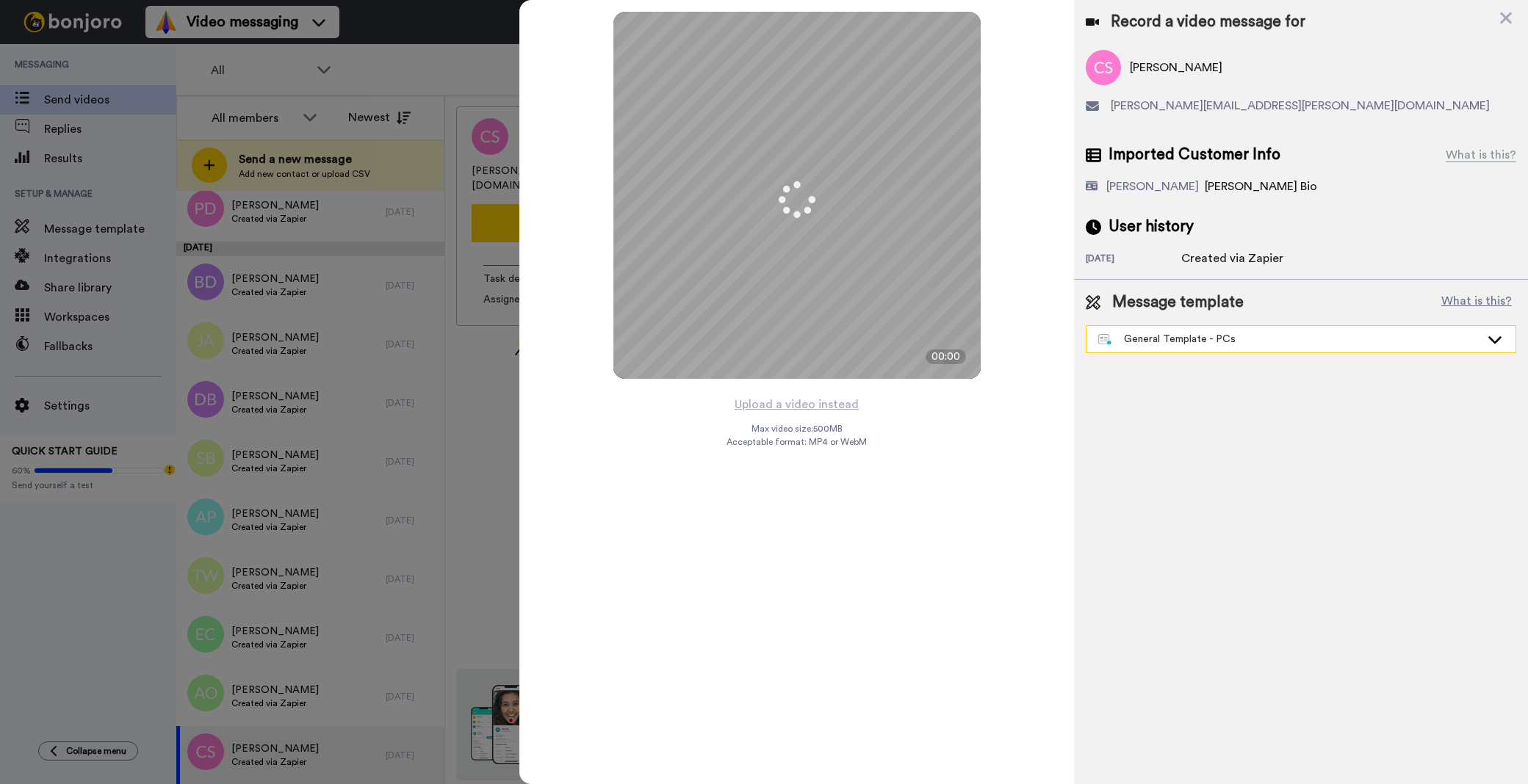
click at [1217, 348] on div "General Template - PCs" at bounding box center [1300, 339] width 429 height 27
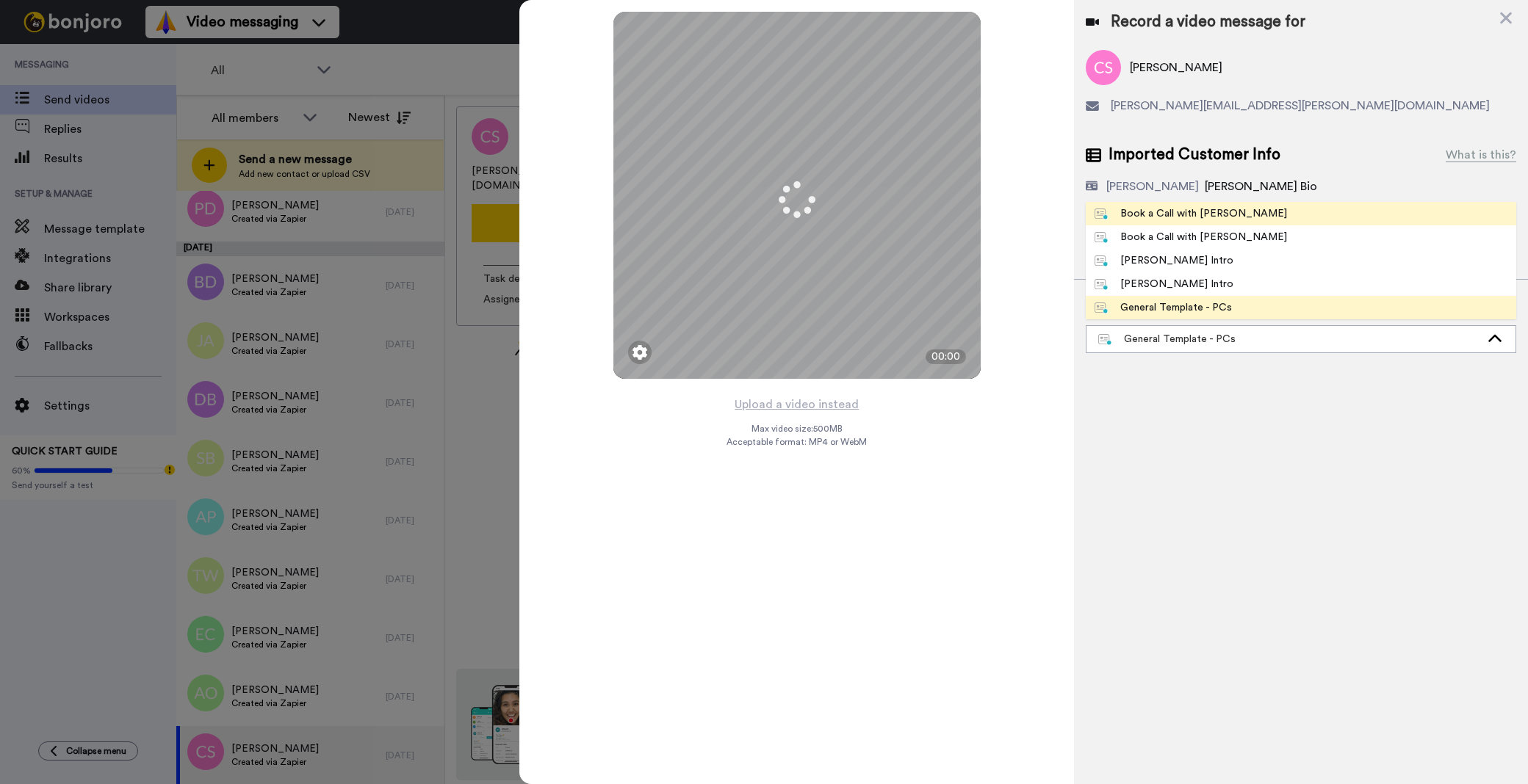
click at [1201, 222] on li "Book a Call with [PERSON_NAME]" at bounding box center [1301, 213] width 431 height 23
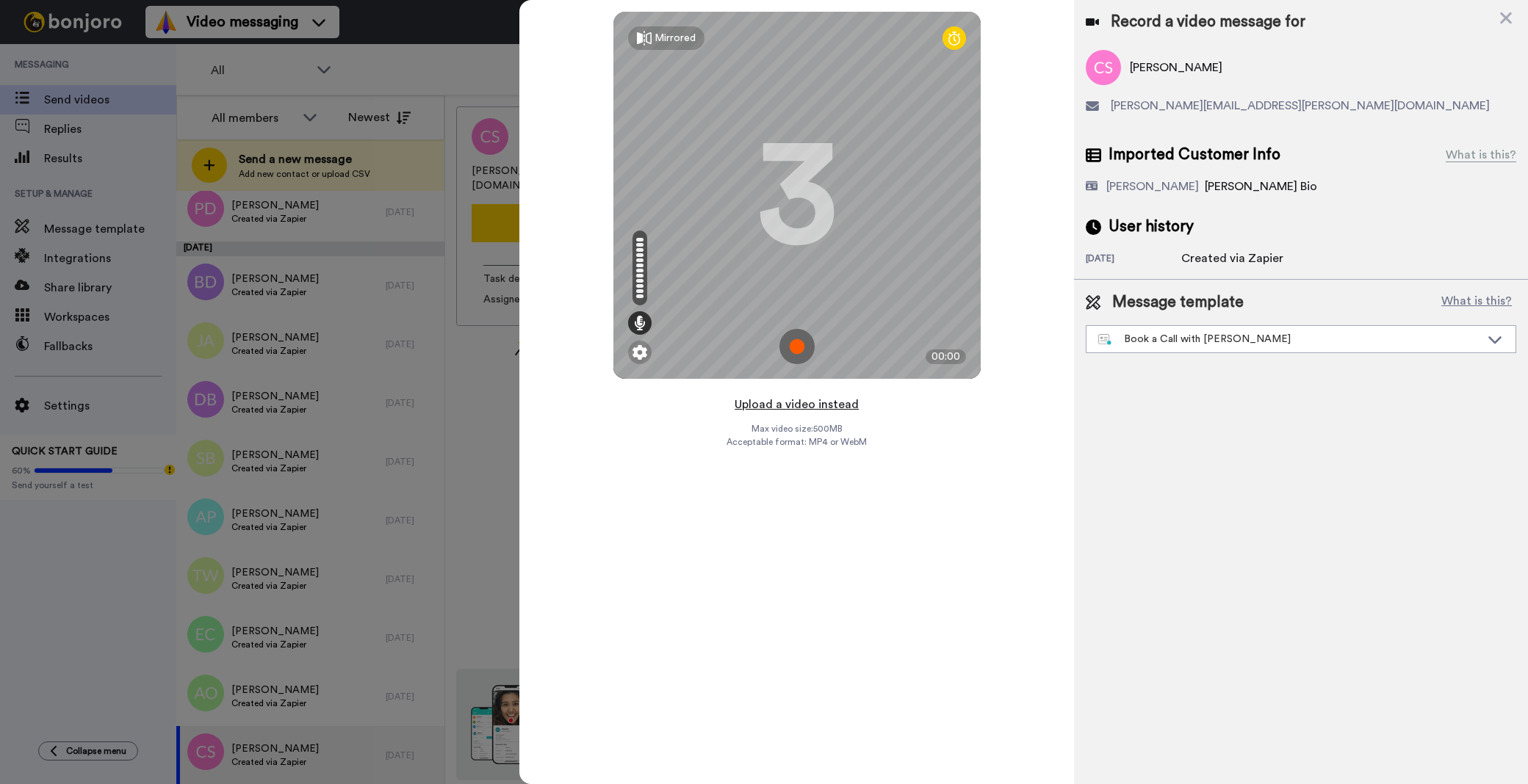
click at [798, 403] on button "Upload a video instead" at bounding box center [797, 404] width 133 height 19
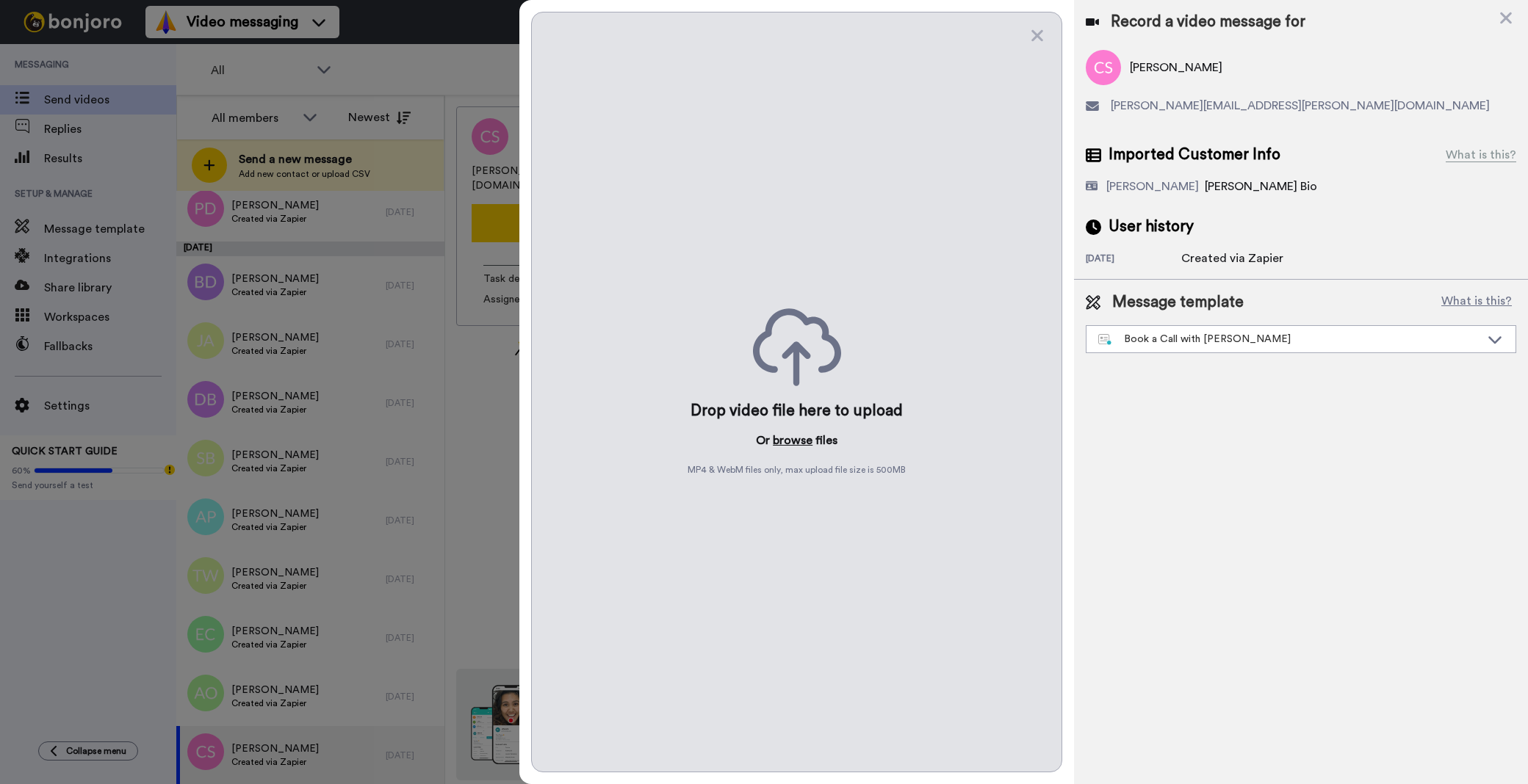
click at [799, 439] on button "browse" at bounding box center [792, 440] width 39 height 17
